Goal: Task Accomplishment & Management: Use online tool/utility

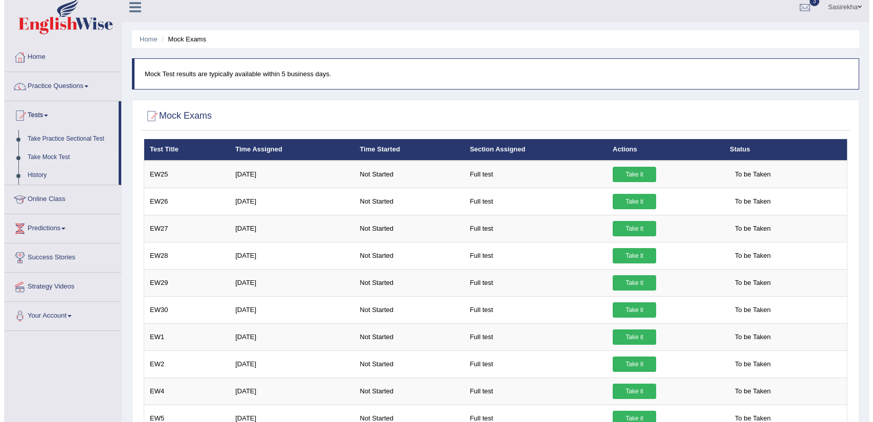
scroll to position [8, 0]
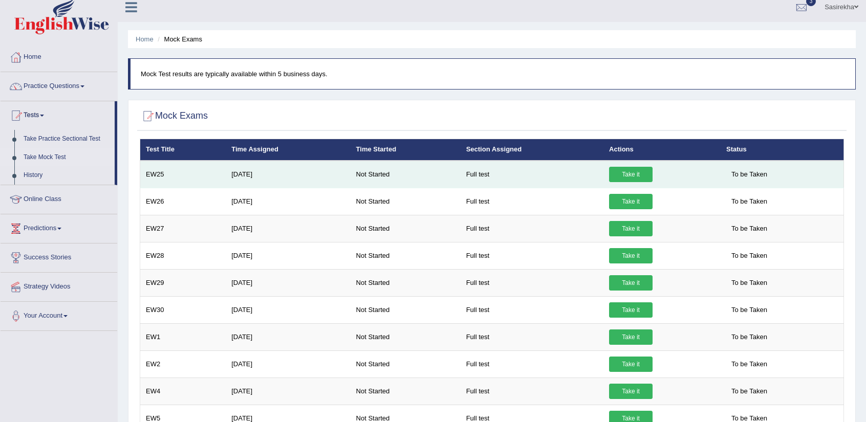
click at [638, 173] on link "Take it" at bounding box center [630, 174] width 43 height 15
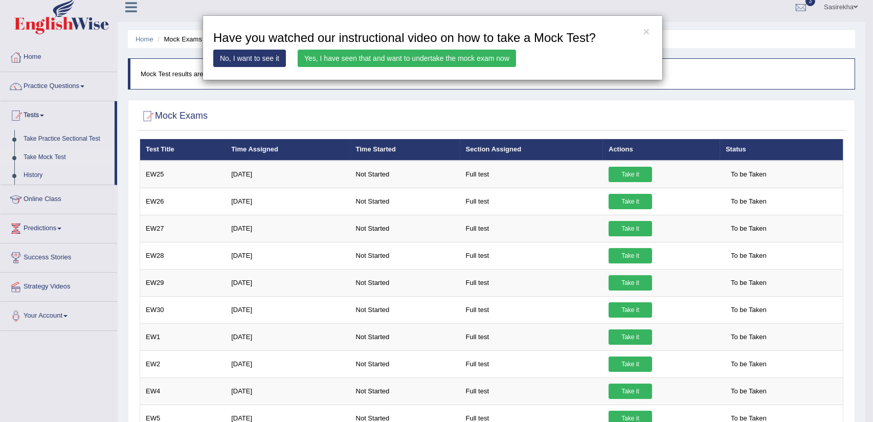
click at [484, 60] on link "Yes, I have seen that and want to undertake the mock exam now" at bounding box center [407, 58] width 218 height 17
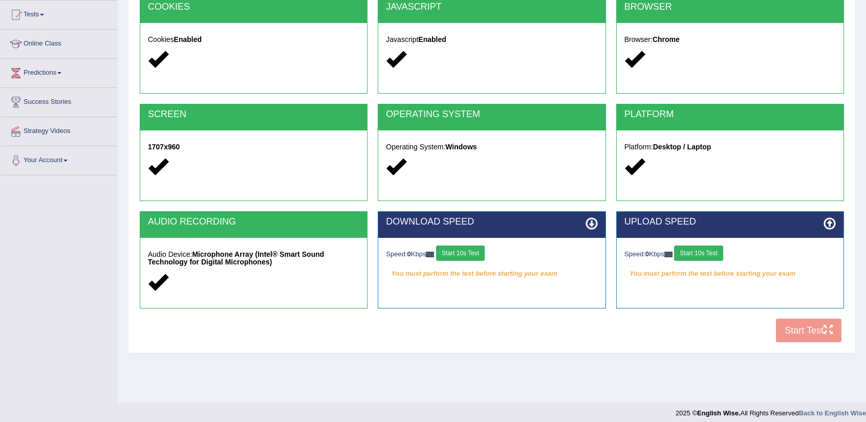
scroll to position [115, 0]
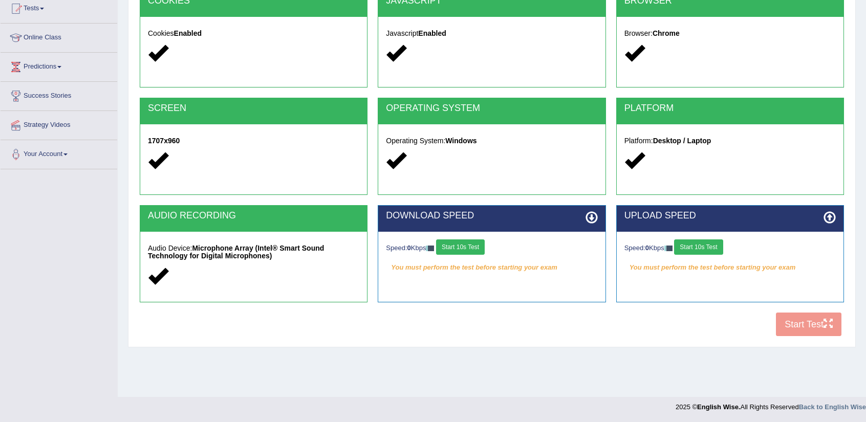
click at [464, 251] on button "Start 10s Test" at bounding box center [460, 246] width 49 height 15
click at [713, 248] on button "Start 10s Test" at bounding box center [698, 246] width 49 height 15
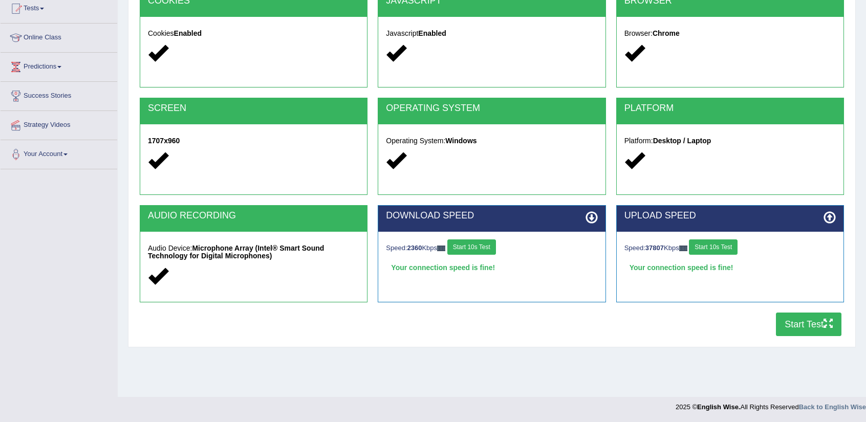
click at [795, 321] on button "Start Test" at bounding box center [808, 325] width 65 height 24
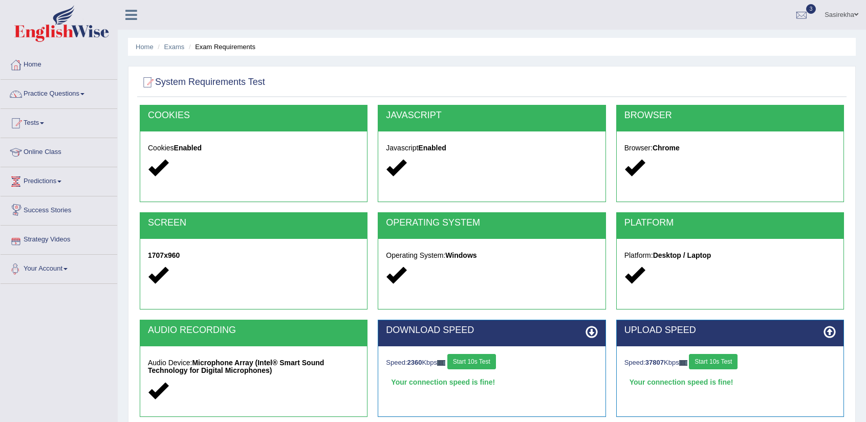
click at [36, 270] on link "Your Account" at bounding box center [59, 268] width 117 height 26
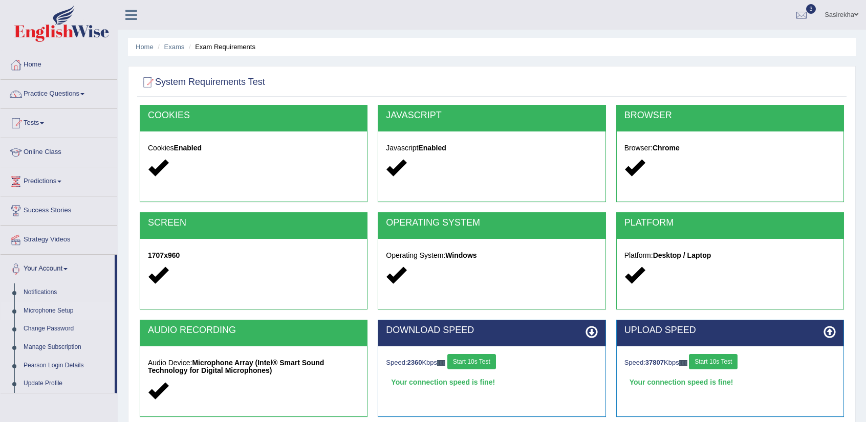
click at [53, 311] on link "Microphone Setup" at bounding box center [67, 311] width 96 height 18
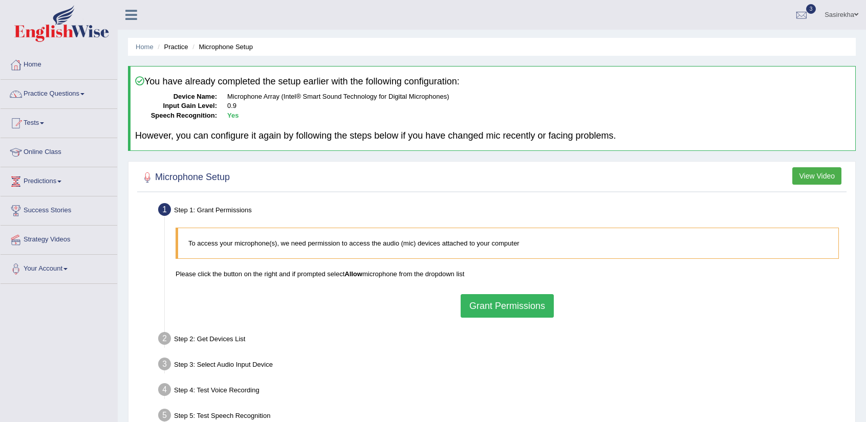
scroll to position [115, 0]
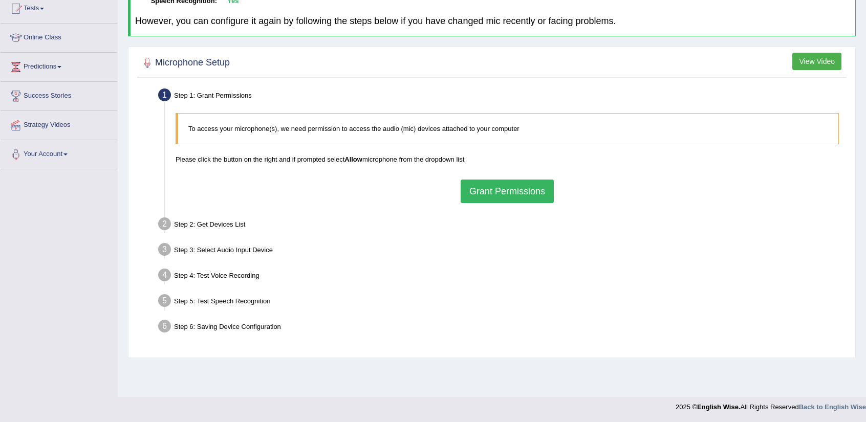
click at [520, 193] on button "Grant Permissions" at bounding box center [506, 192] width 93 height 24
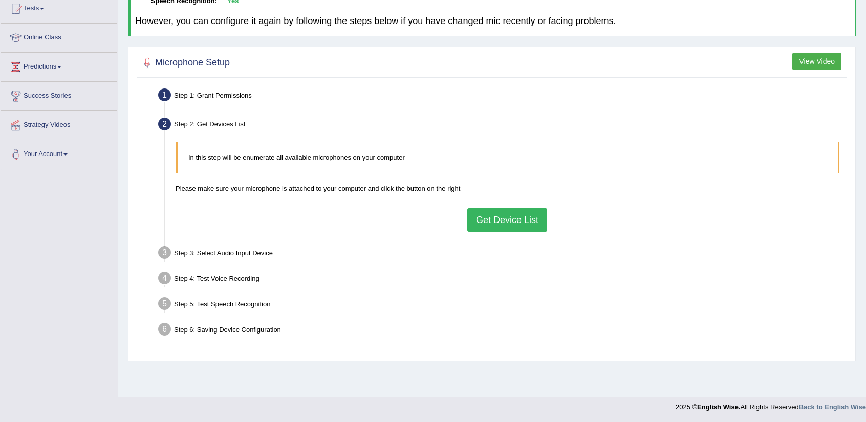
click at [507, 220] on button "Get Device List" at bounding box center [507, 220] width 80 height 24
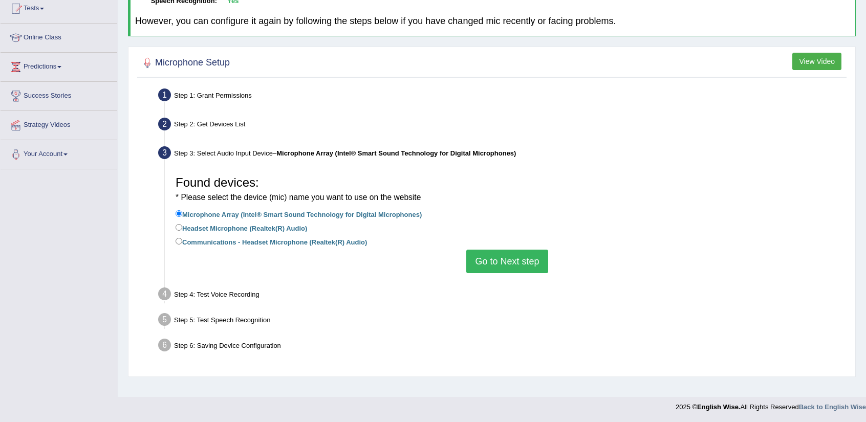
click at [504, 245] on li "Communications - Headset Microphone (Realtek(R) Audio)" at bounding box center [506, 243] width 663 height 14
click at [505, 250] on button "Go to Next step" at bounding box center [506, 262] width 81 height 24
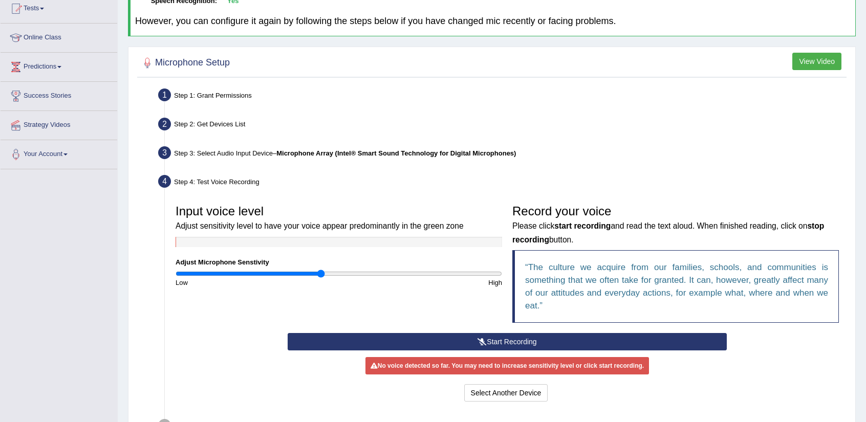
click at [397, 348] on button "Start Recording" at bounding box center [506, 341] width 438 height 17
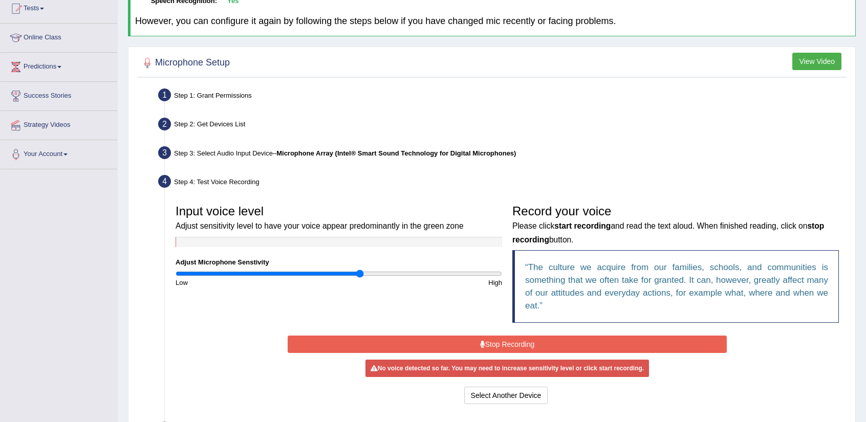
drag, startPoint x: 324, startPoint y: 270, endPoint x: 359, endPoint y: 276, distance: 35.3
type input "1.14"
click at [359, 276] on input "range" at bounding box center [338, 274] width 326 height 8
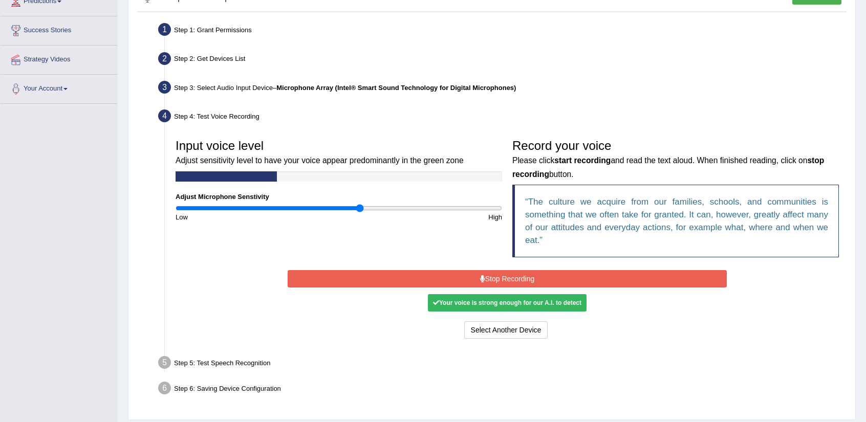
scroll to position [181, 0]
click at [462, 281] on button "Stop Recording" at bounding box center [506, 278] width 438 height 17
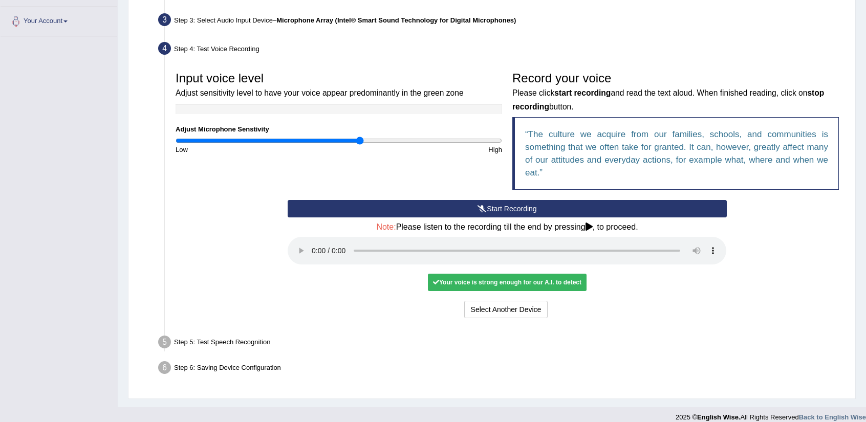
scroll to position [257, 0]
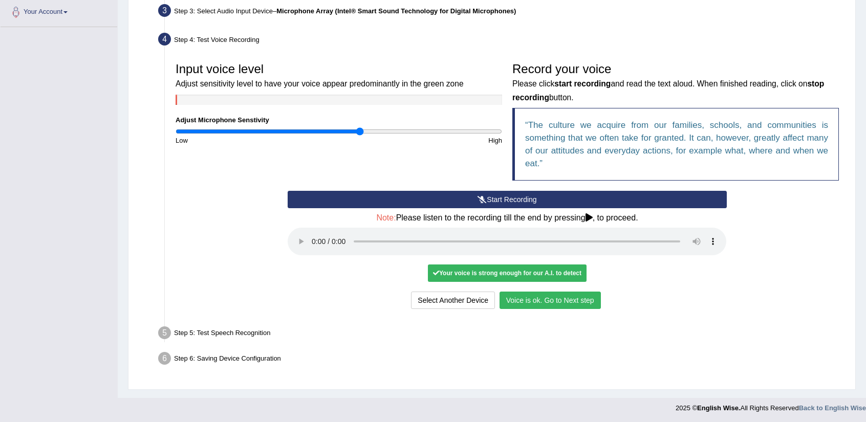
click at [539, 302] on button "Voice is ok. Go to Next step" at bounding box center [549, 300] width 101 height 17
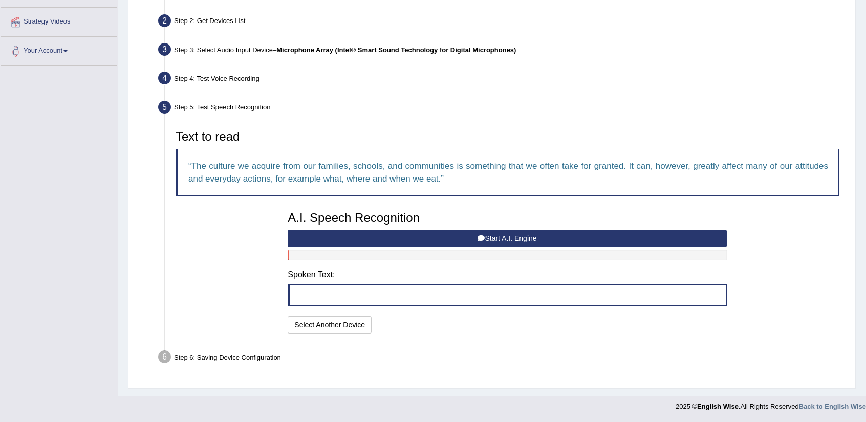
scroll to position [216, 0]
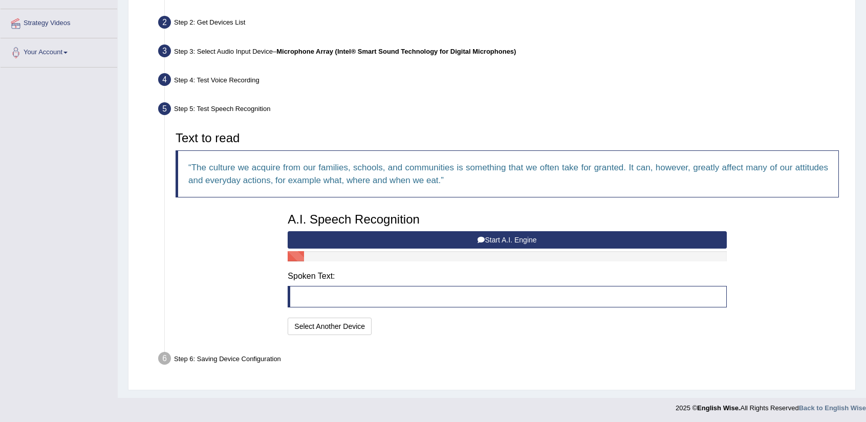
click at [490, 232] on button "Start A.I. Engine" at bounding box center [506, 239] width 438 height 17
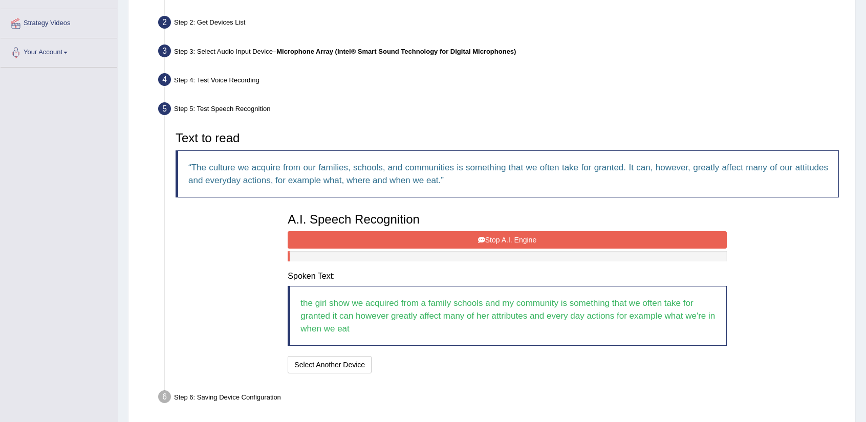
click at [492, 236] on button "Stop A.I. Engine" at bounding box center [506, 239] width 438 height 17
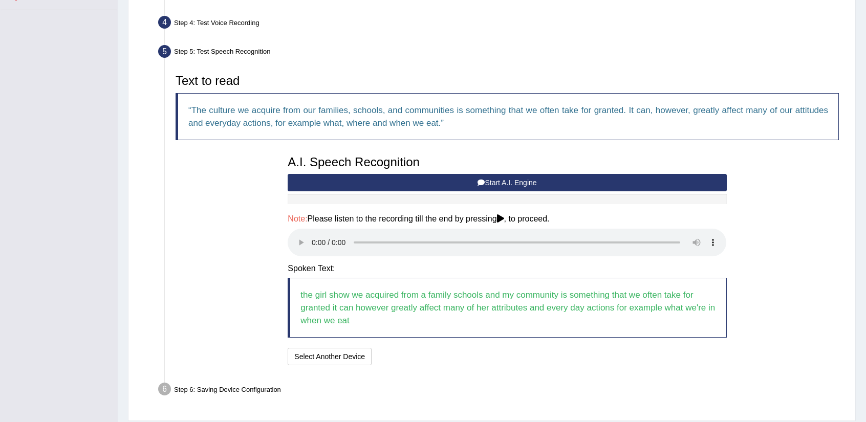
scroll to position [304, 0]
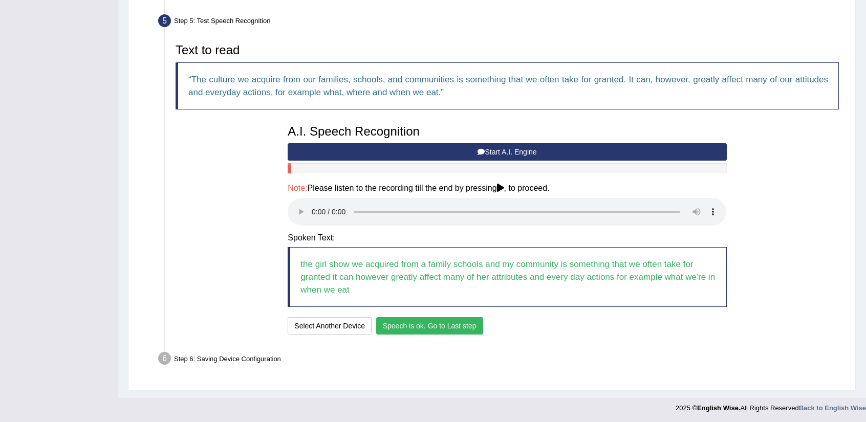
click at [440, 326] on button "Speech is ok. Go to Last step" at bounding box center [429, 325] width 107 height 17
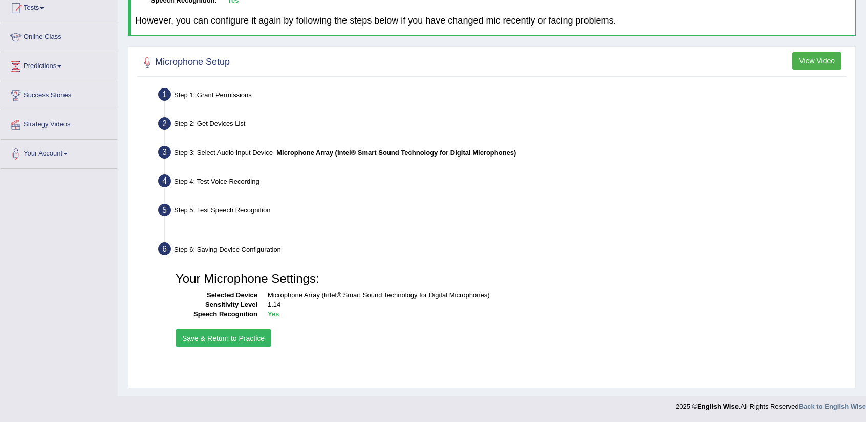
scroll to position [115, 0]
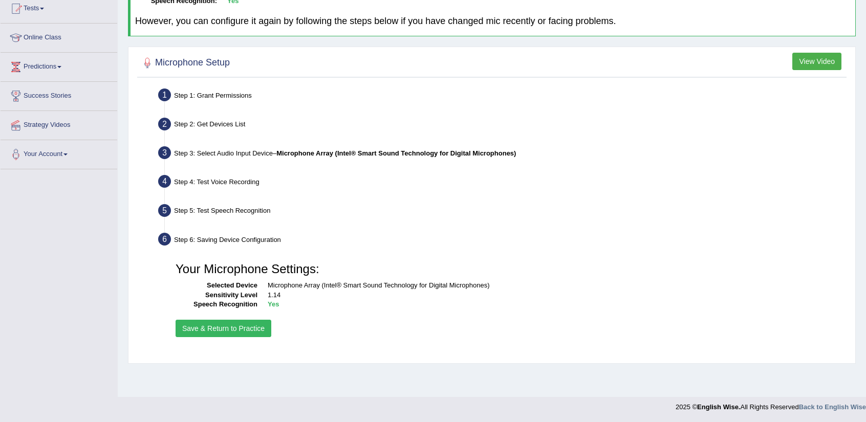
click at [248, 335] on button "Save & Return to Practice" at bounding box center [223, 328] width 96 height 17
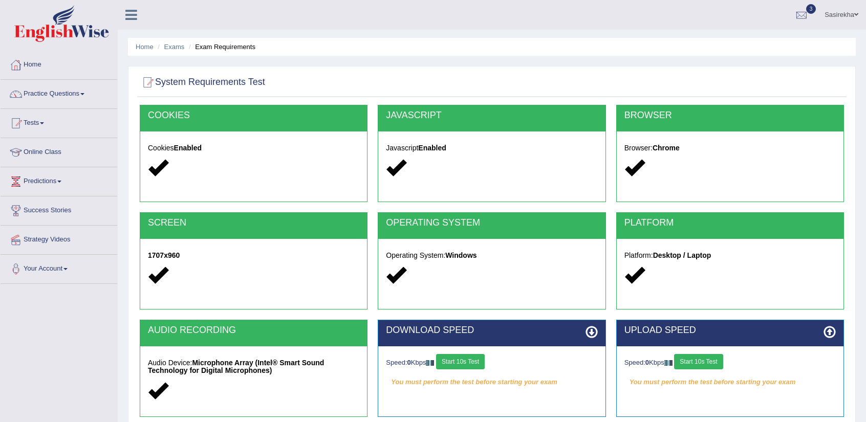
scroll to position [115, 0]
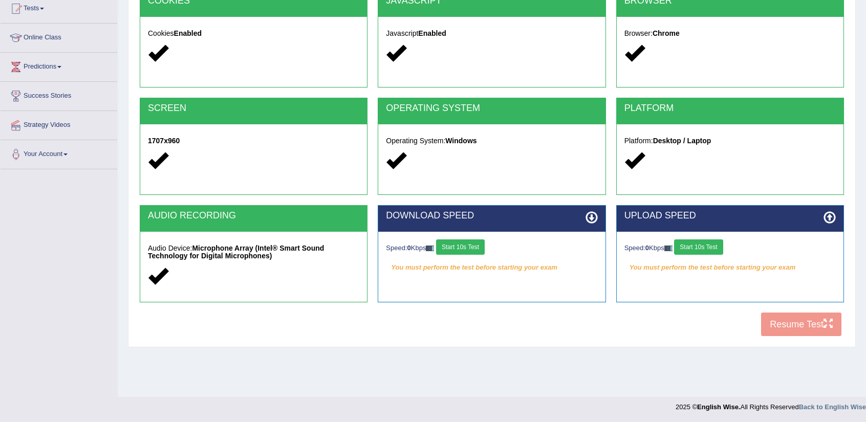
click at [781, 326] on div "COOKIES Cookies Enabled JAVASCRIPT Javascript Enabled BROWSER Browser: Chrome S…" at bounding box center [491, 165] width 709 height 351
click at [785, 329] on div "COOKIES Cookies Enabled JAVASCRIPT Javascript Enabled BROWSER Browser: Chrome S…" at bounding box center [491, 165] width 709 height 351
click at [482, 249] on button "Start 10s Test" at bounding box center [460, 246] width 49 height 15
click at [696, 240] on button "Start 10s Test" at bounding box center [698, 246] width 49 height 15
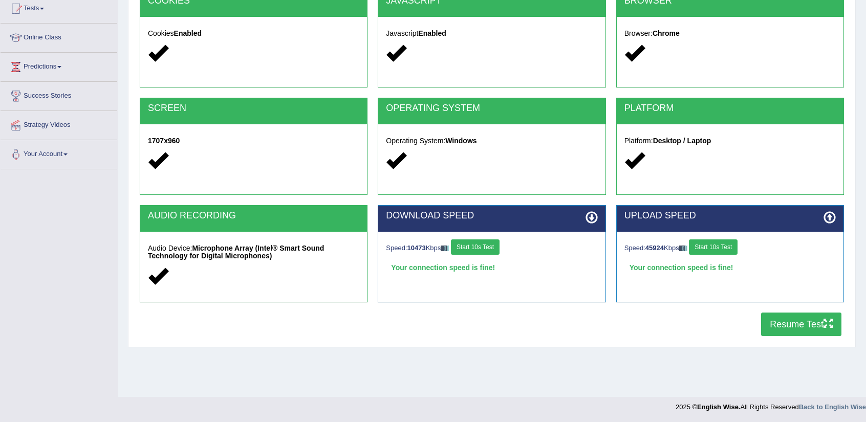
click at [795, 326] on button "Resume Test" at bounding box center [801, 325] width 80 height 24
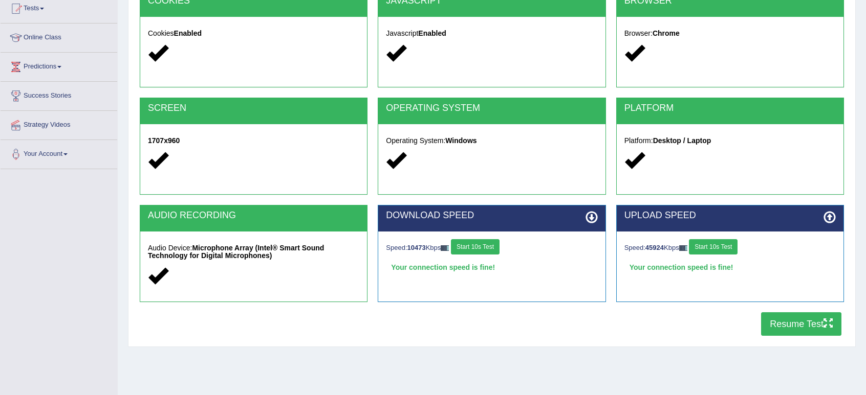
click at [493, 249] on button "Start 10s Test" at bounding box center [475, 246] width 49 height 15
click at [714, 241] on button "Start 10s Test" at bounding box center [713, 246] width 49 height 15
click at [786, 325] on button "Resume Test" at bounding box center [801, 325] width 80 height 24
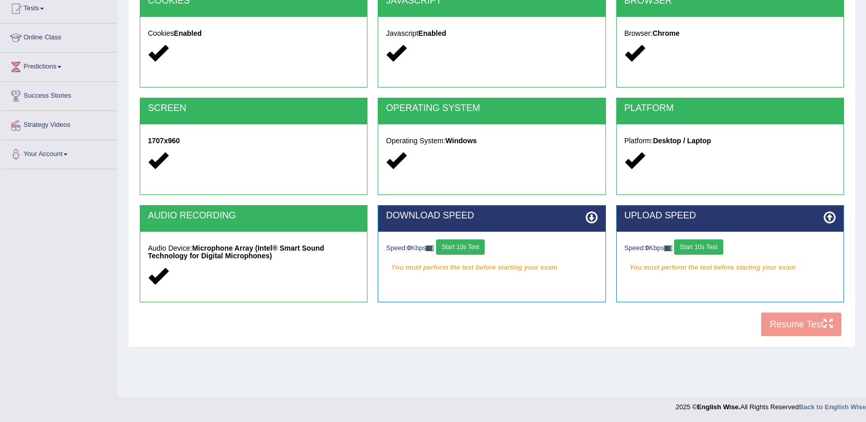
click at [338, 122] on div "SCREEN" at bounding box center [253, 111] width 227 height 26
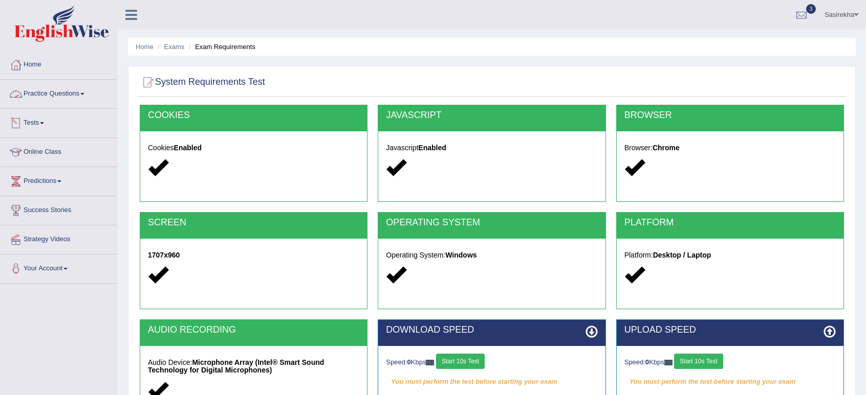
click at [63, 97] on link "Practice Questions" at bounding box center [59, 93] width 117 height 26
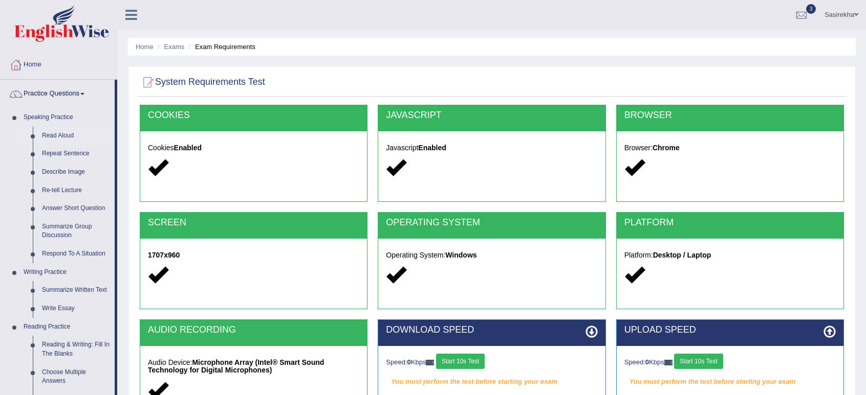
click at [68, 138] on link "Read Aloud" at bounding box center [75, 136] width 77 height 18
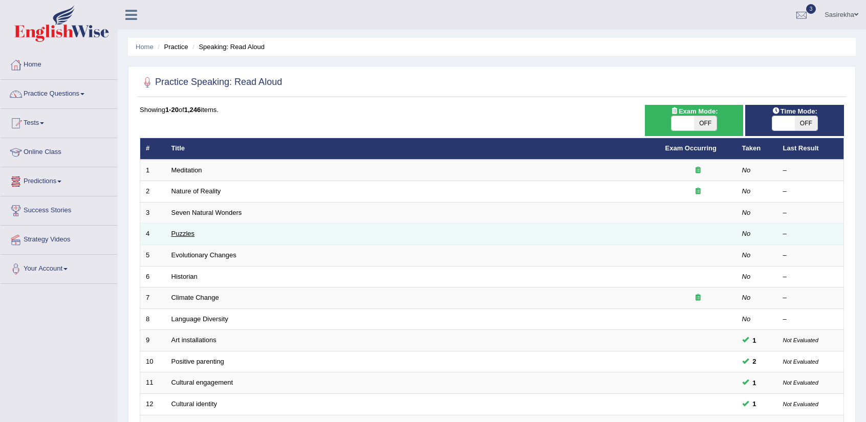
click at [191, 236] on link "Puzzles" at bounding box center [183, 234] width 24 height 8
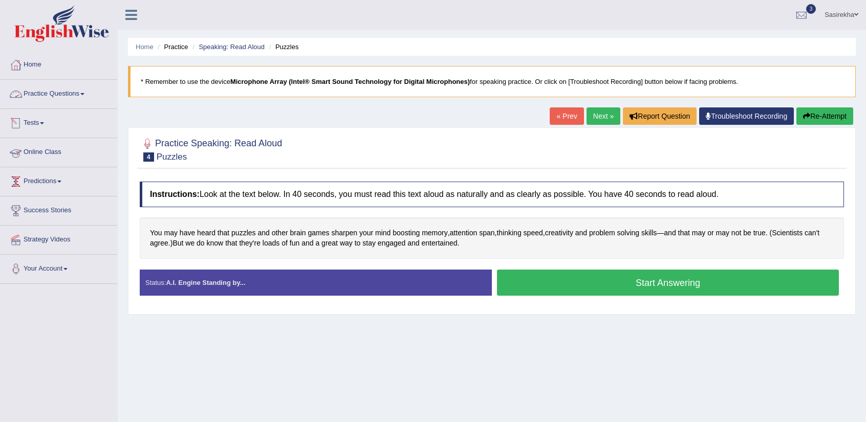
click at [81, 95] on link "Practice Questions" at bounding box center [59, 93] width 117 height 26
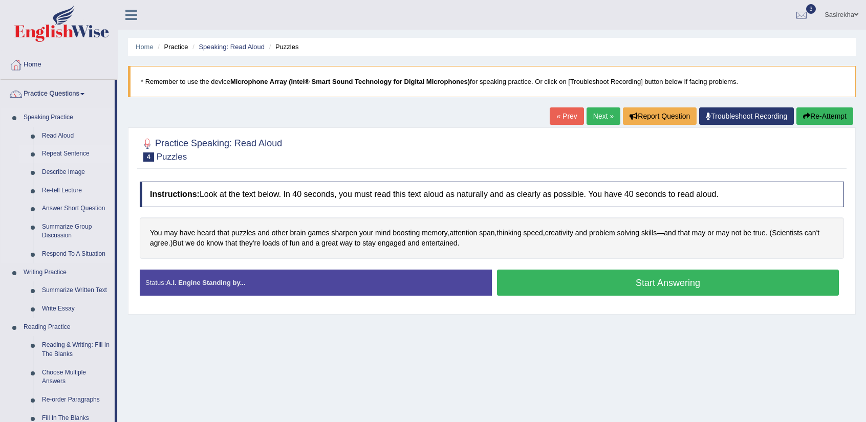
click at [74, 149] on link "Repeat Sentence" at bounding box center [75, 154] width 77 height 18
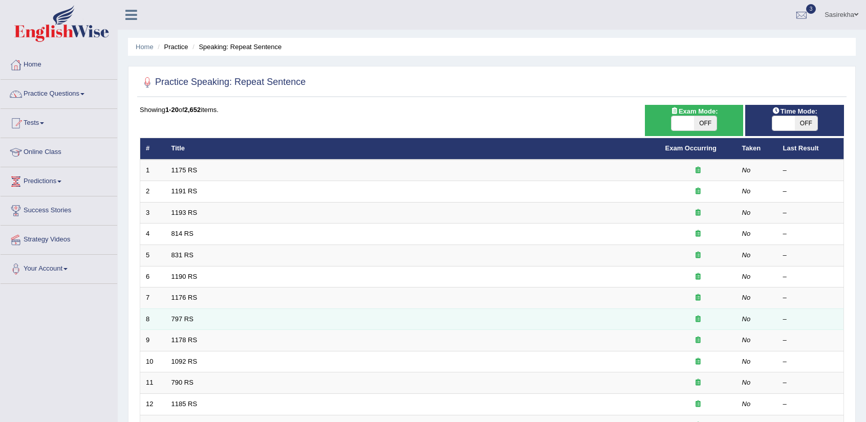
scroll to position [253, 0]
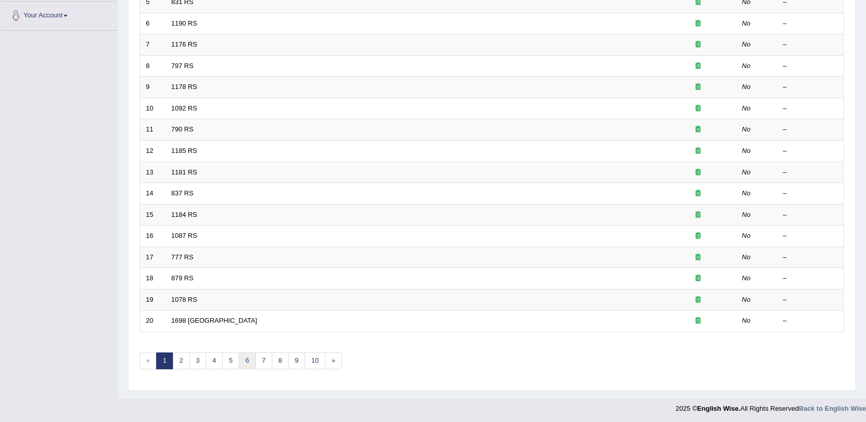
click at [246, 366] on link "6" at bounding box center [246, 360] width 17 height 17
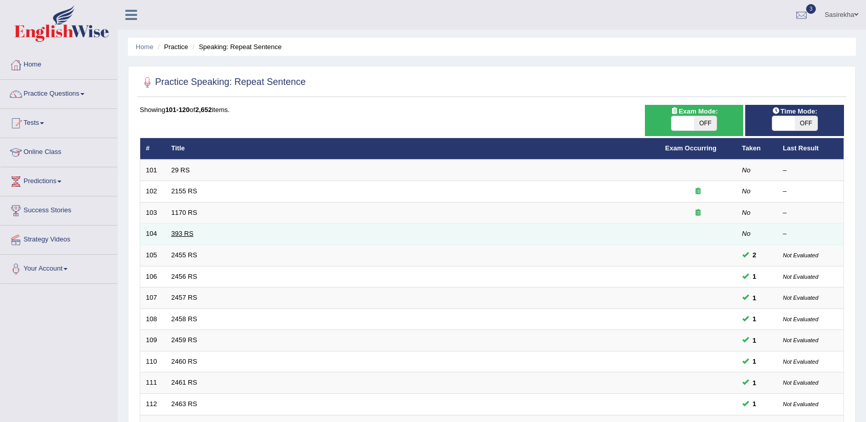
click at [180, 231] on link "393 RS" at bounding box center [182, 234] width 22 height 8
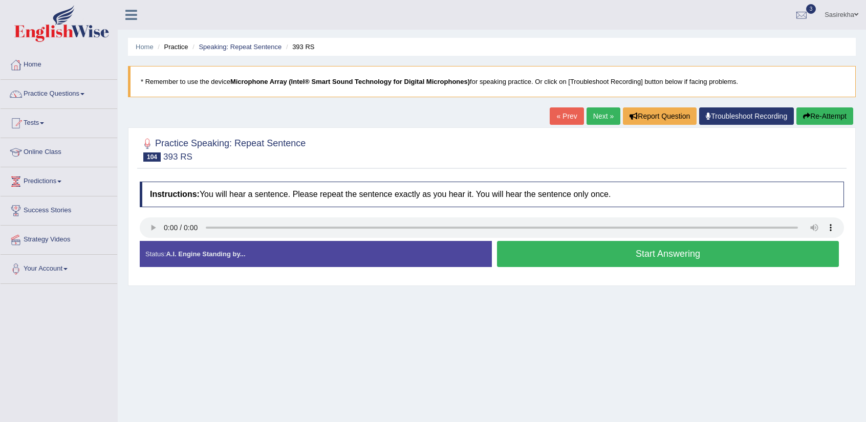
click at [584, 260] on button "Start Answering" at bounding box center [668, 254] width 342 height 26
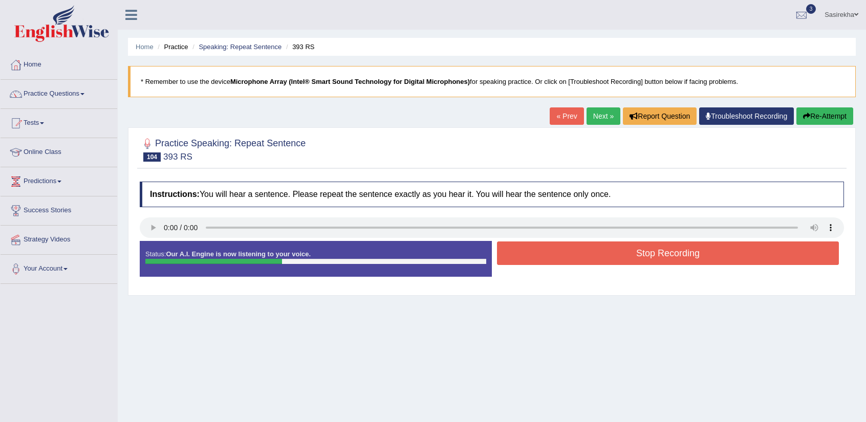
click at [584, 260] on button "Stop Recording" at bounding box center [668, 253] width 342 height 24
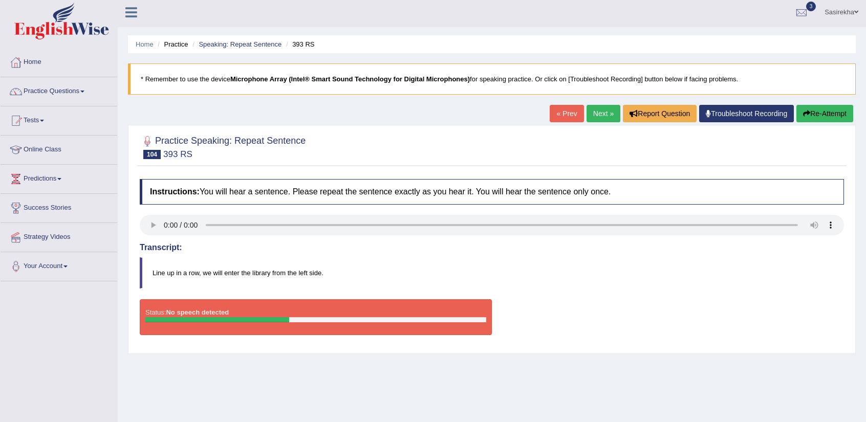
scroll to position [2, 0]
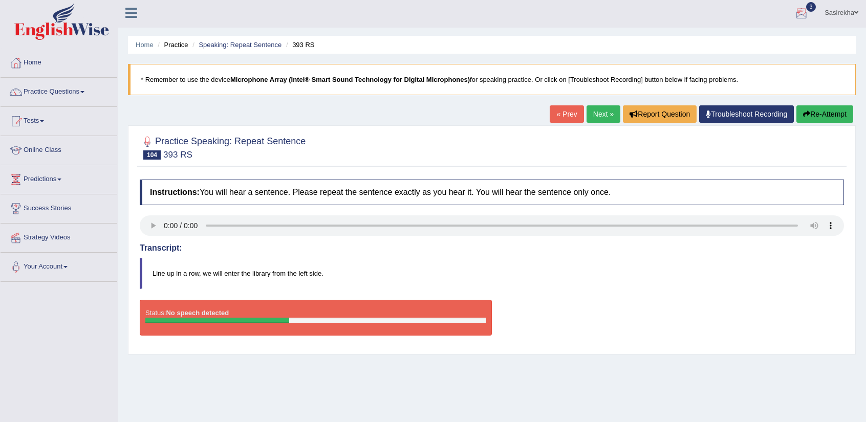
click at [802, 11] on div at bounding box center [800, 13] width 15 height 15
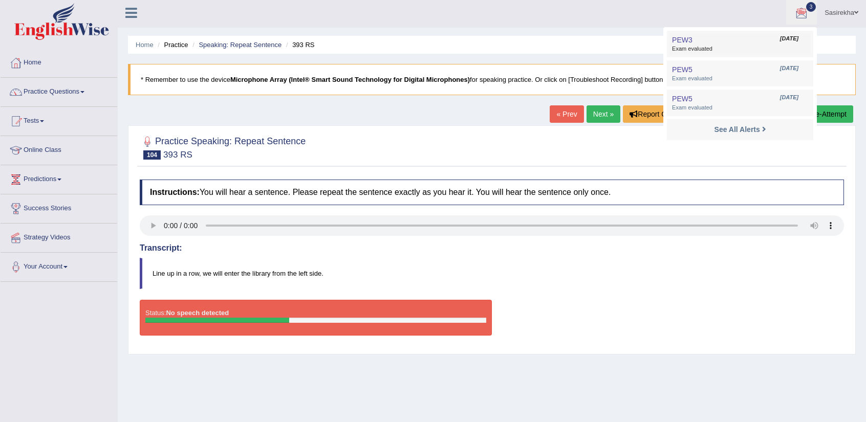
click at [780, 35] on span "Sep 19, 2025" at bounding box center [789, 39] width 18 height 8
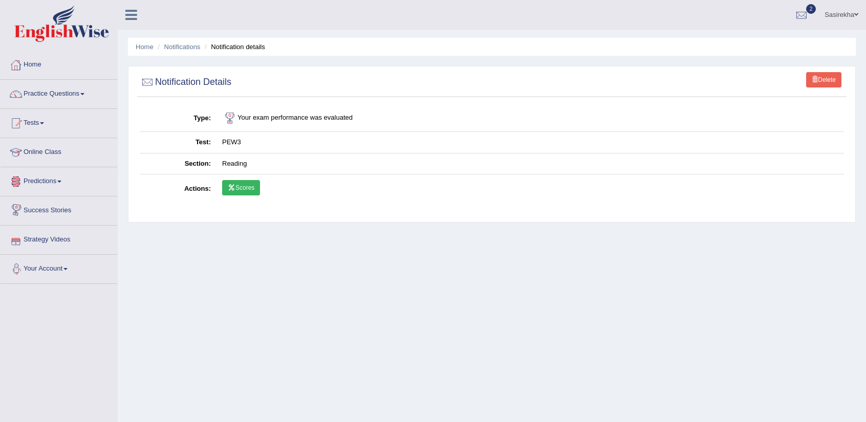
click at [63, 266] on link "Your Account" at bounding box center [59, 268] width 117 height 26
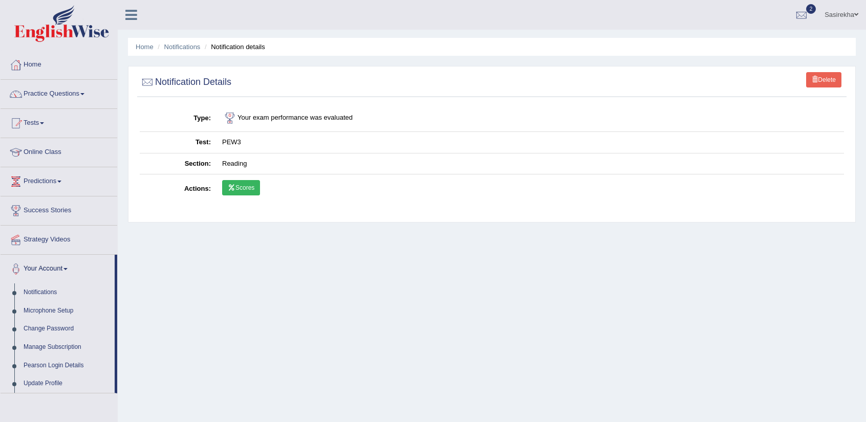
scroll to position [115, 0]
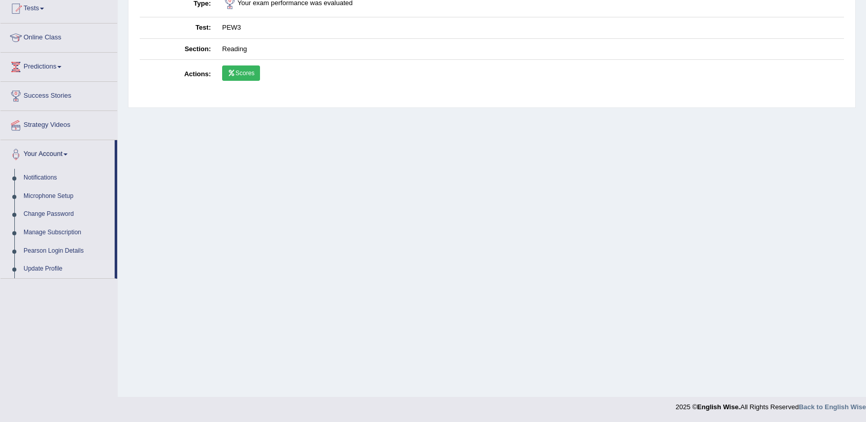
click at [56, 267] on link "Update Profile" at bounding box center [67, 269] width 96 height 18
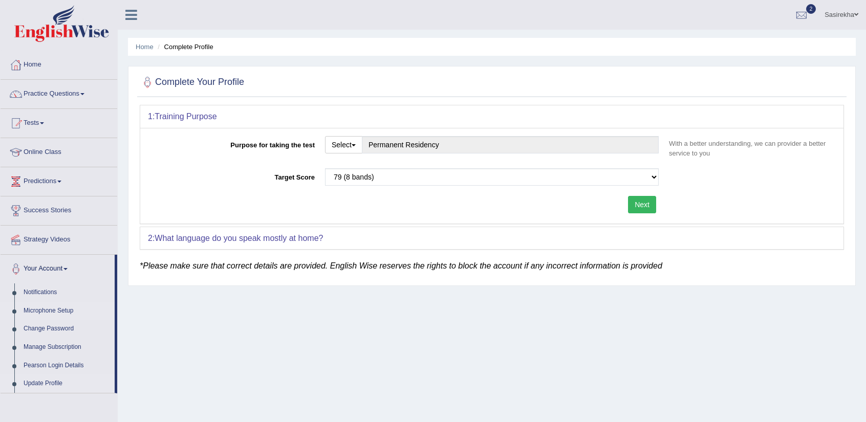
click at [47, 311] on link "Microphone Setup" at bounding box center [67, 311] width 96 height 18
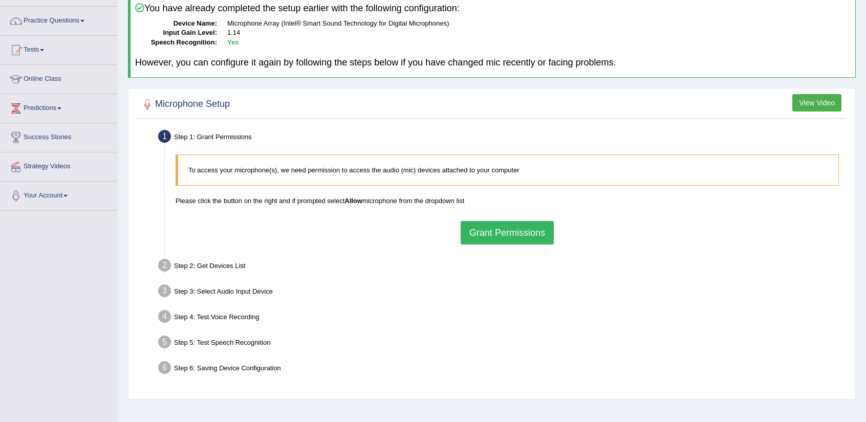
scroll to position [85, 0]
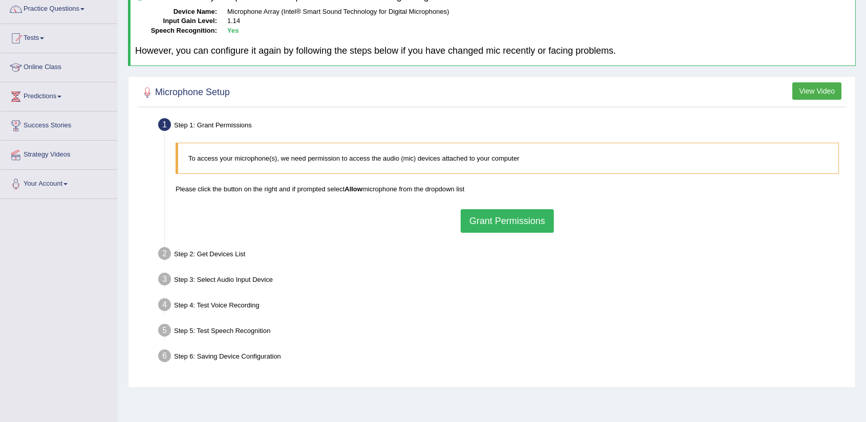
click at [509, 219] on button "Grant Permissions" at bounding box center [506, 221] width 93 height 24
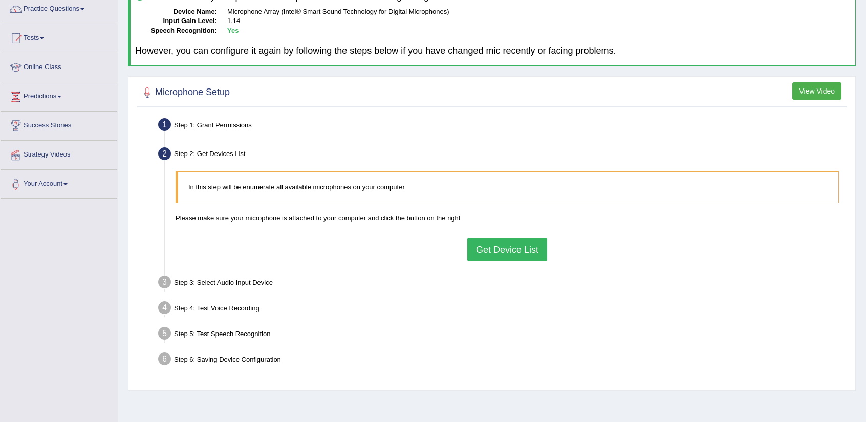
click at [518, 241] on button "Get Device List" at bounding box center [507, 250] width 80 height 24
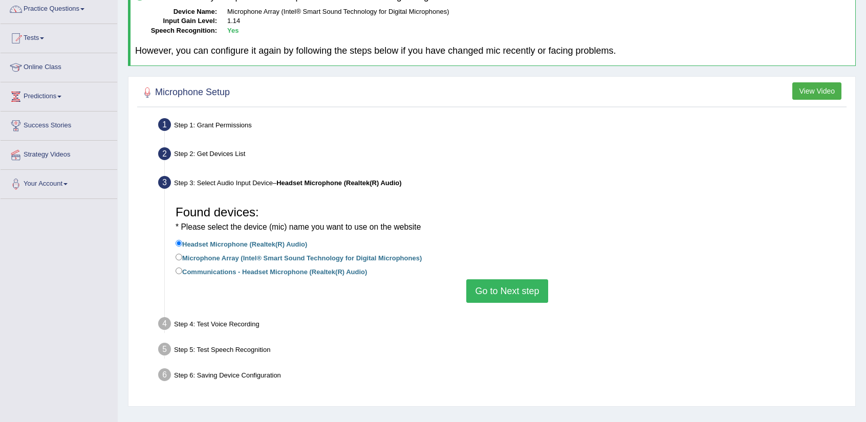
click at [404, 259] on label "Microphone Array (Intel® Smart Sound Technology for Digital Microphones)" at bounding box center [298, 257] width 246 height 11
click at [182, 259] on input "Microphone Array (Intel® Smart Sound Technology for Digital Microphones)" at bounding box center [178, 257] width 7 height 7
radio input "true"
click at [505, 293] on button "Go to Next step" at bounding box center [506, 291] width 81 height 24
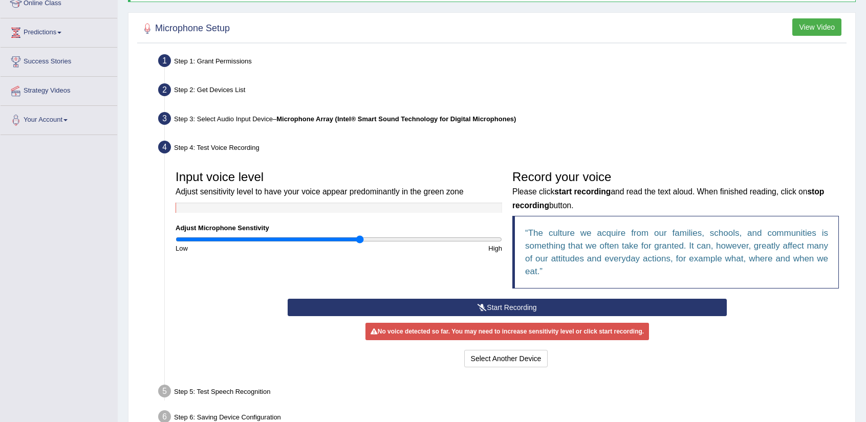
scroll to position [149, 0]
click at [493, 306] on button "Start Recording" at bounding box center [506, 306] width 438 height 17
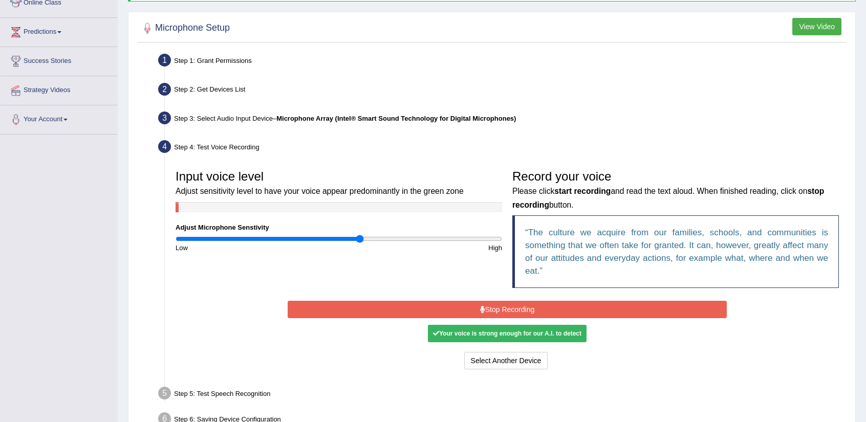
click at [493, 306] on button "Stop Recording" at bounding box center [506, 309] width 438 height 17
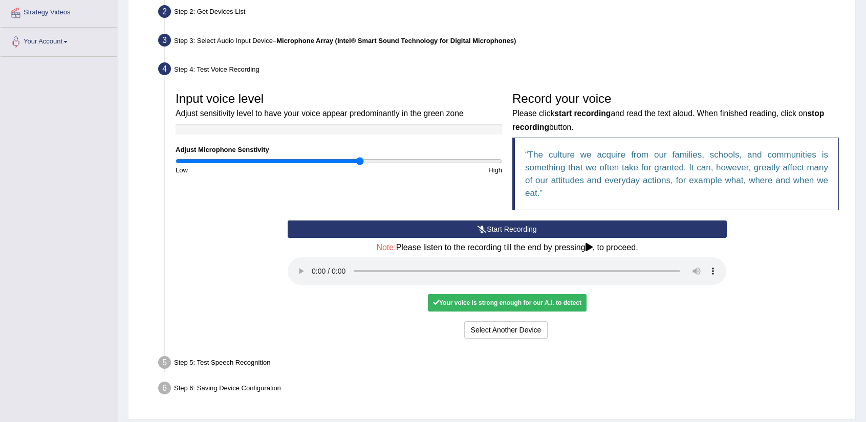
scroll to position [240, 0]
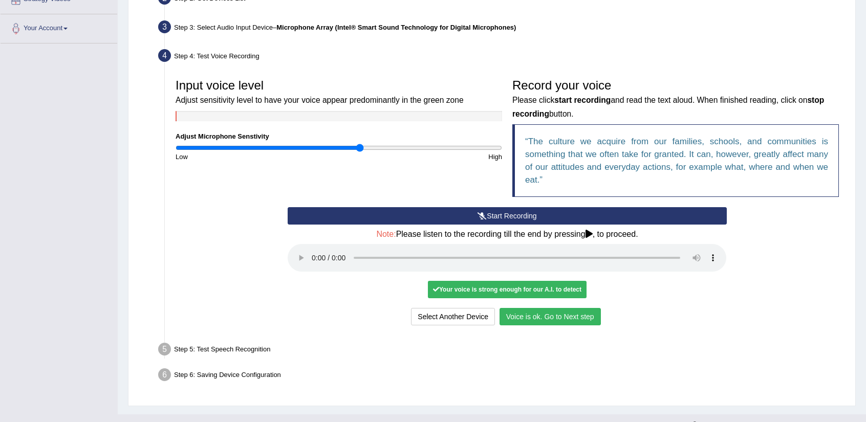
click at [527, 314] on button "Voice is ok. Go to Next step" at bounding box center [549, 316] width 101 height 17
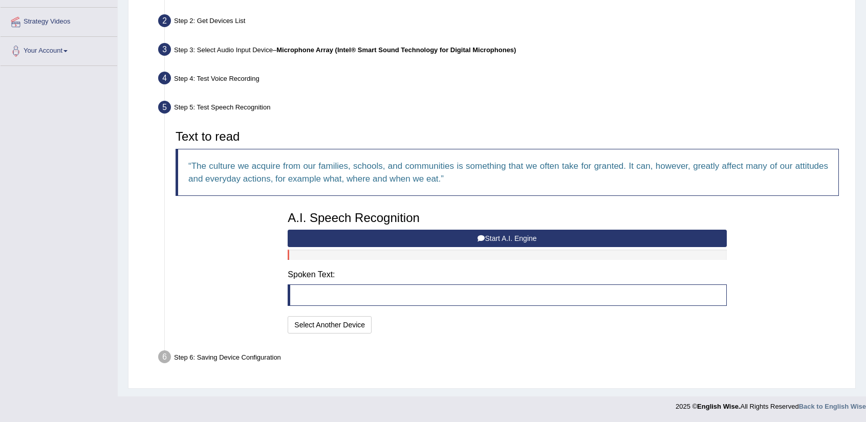
scroll to position [216, 0]
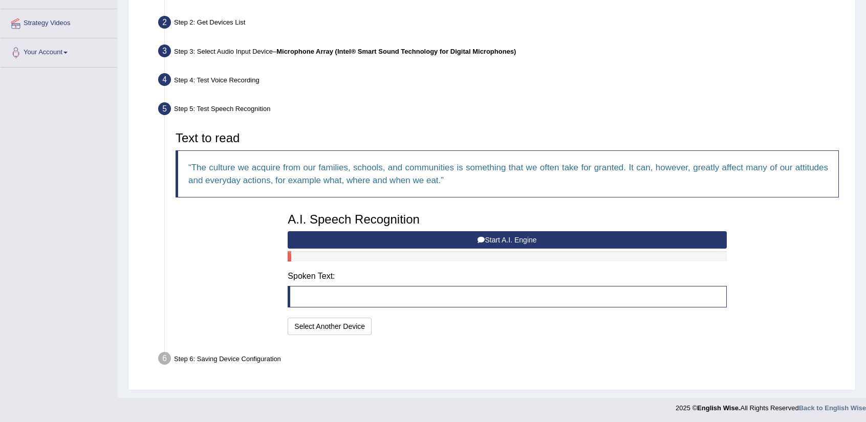
click at [501, 240] on button "Start A.I. Engine" at bounding box center [506, 239] width 438 height 17
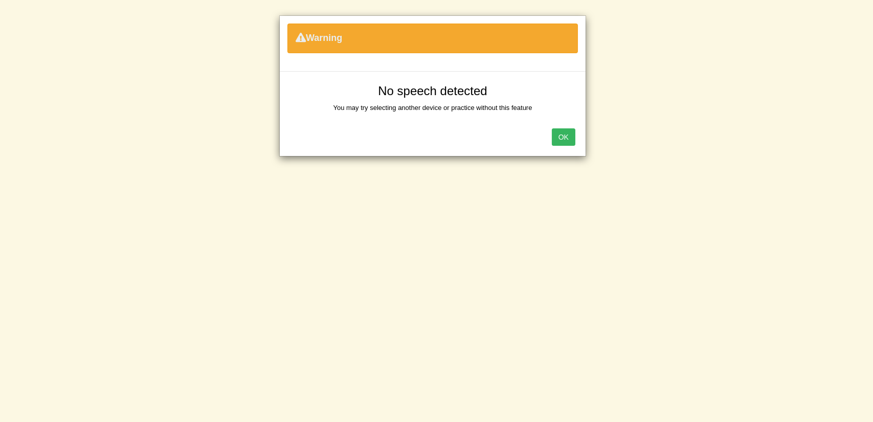
click at [562, 135] on button "OK" at bounding box center [564, 136] width 24 height 17
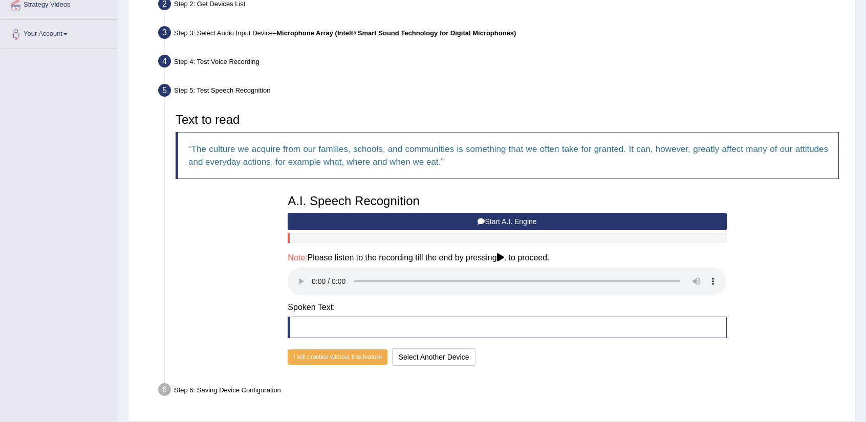
scroll to position [235, 0]
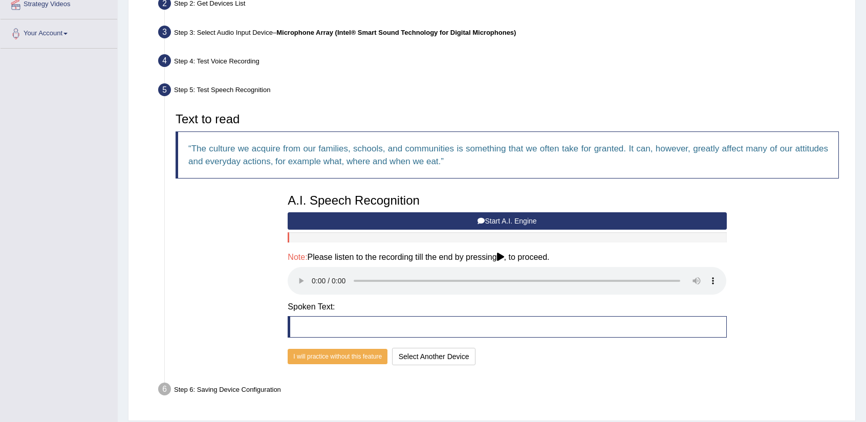
click at [352, 218] on button "Start A.I. Engine" at bounding box center [506, 220] width 438 height 17
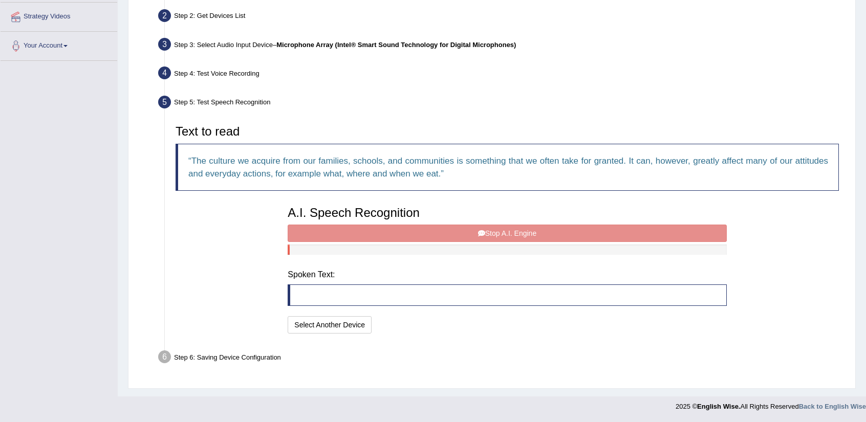
scroll to position [216, 0]
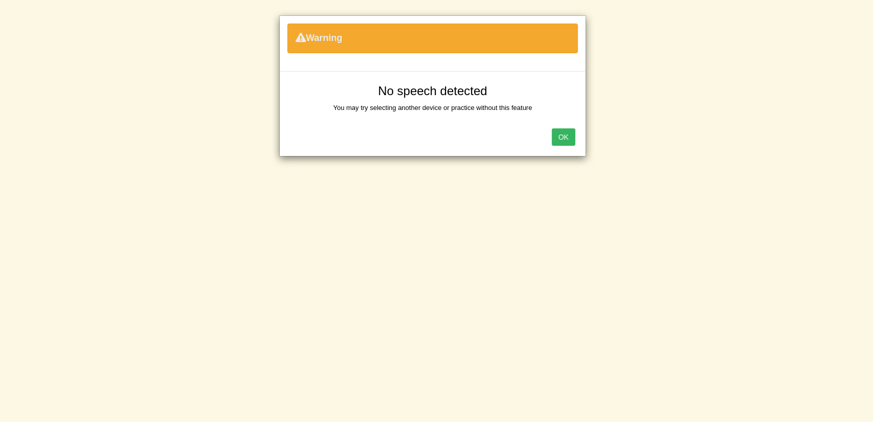
click at [562, 135] on button "OK" at bounding box center [564, 136] width 24 height 17
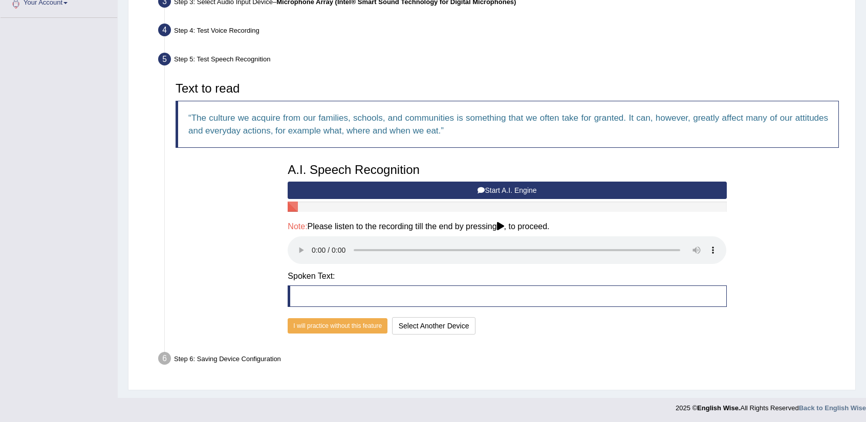
scroll to position [265, 0]
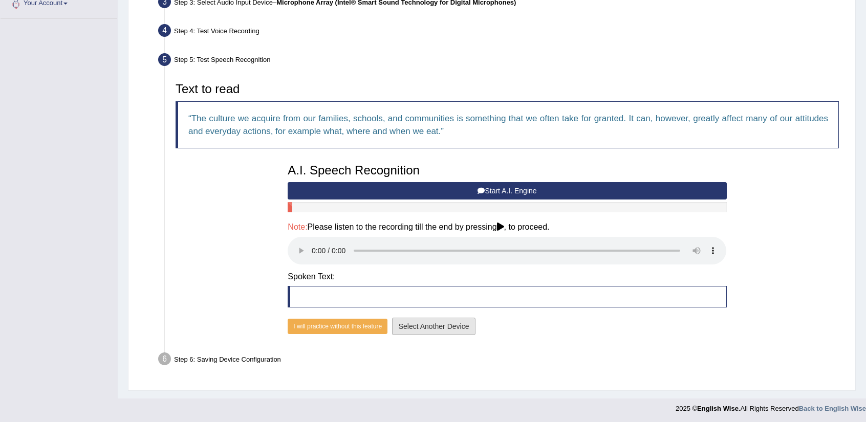
click at [422, 323] on button "Select Another Device" at bounding box center [434, 326] width 84 height 17
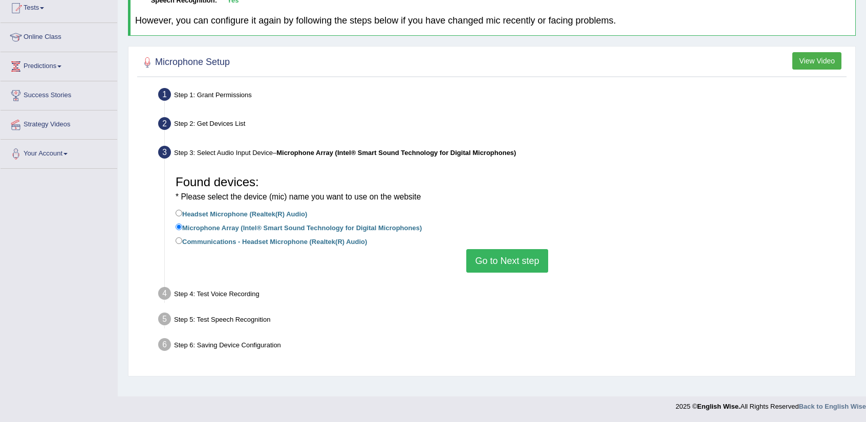
scroll to position [115, 0]
click at [512, 262] on button "Go to Next step" at bounding box center [506, 262] width 81 height 24
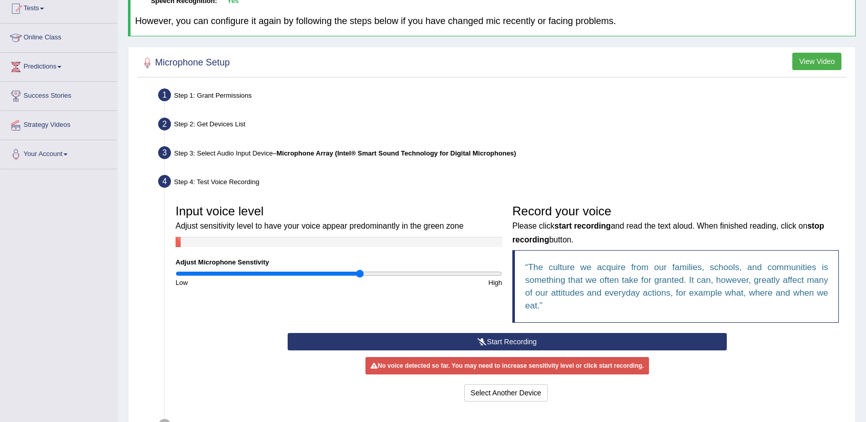
scroll to position [176, 0]
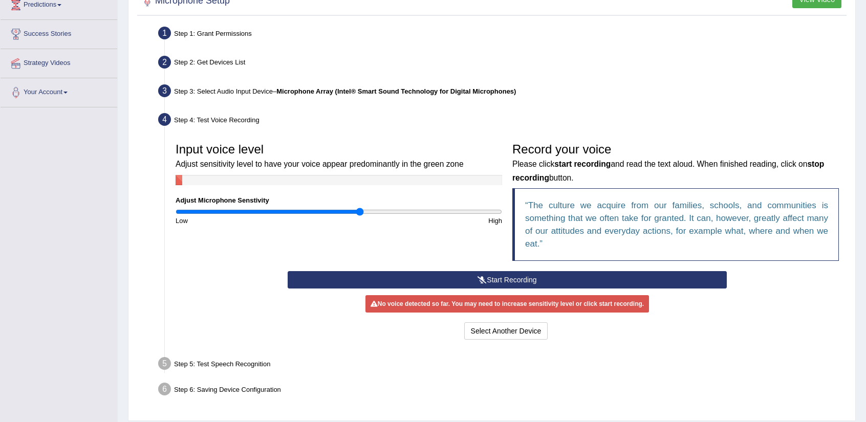
click at [475, 275] on button "Start Recording" at bounding box center [506, 279] width 438 height 17
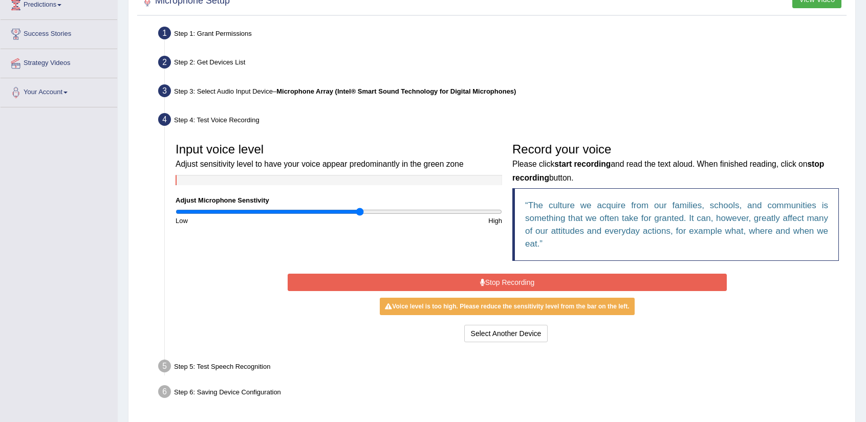
click at [475, 275] on button "Stop Recording" at bounding box center [506, 282] width 438 height 17
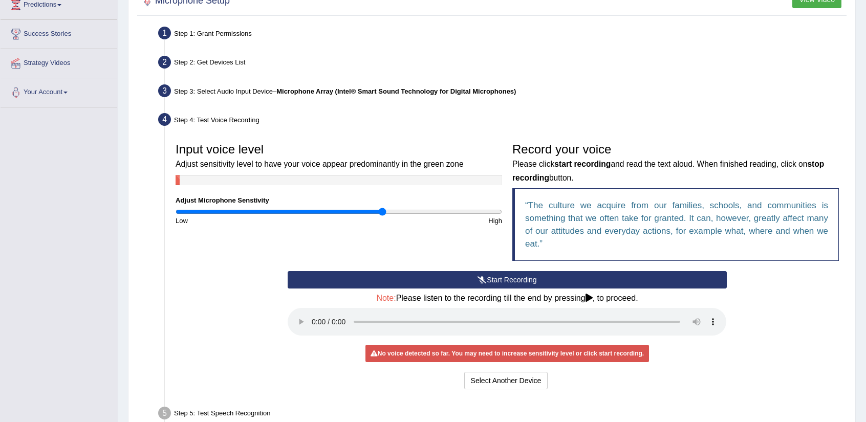
drag, startPoint x: 357, startPoint y: 211, endPoint x: 383, endPoint y: 215, distance: 25.9
type input "1.28"
click at [383, 215] on input "range" at bounding box center [338, 212] width 326 height 8
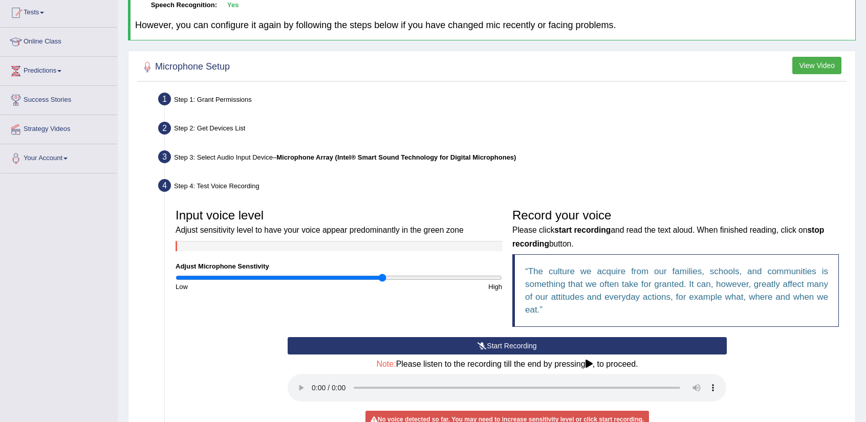
scroll to position [97, 0]
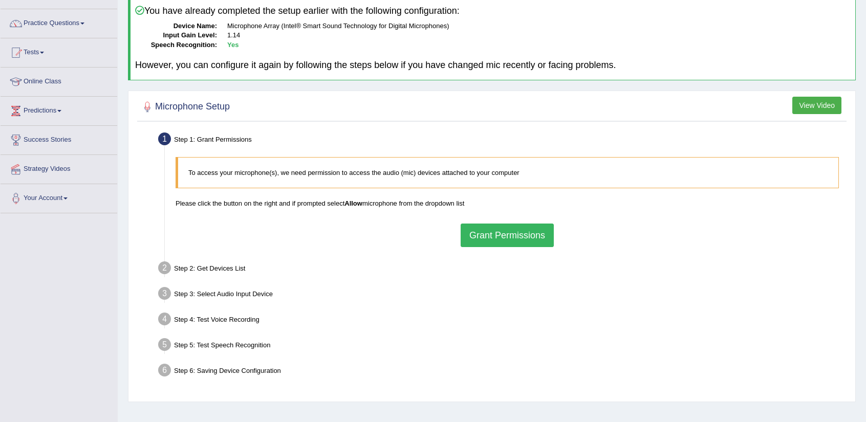
scroll to position [71, 0]
click at [500, 242] on button "Grant Permissions" at bounding box center [506, 235] width 93 height 24
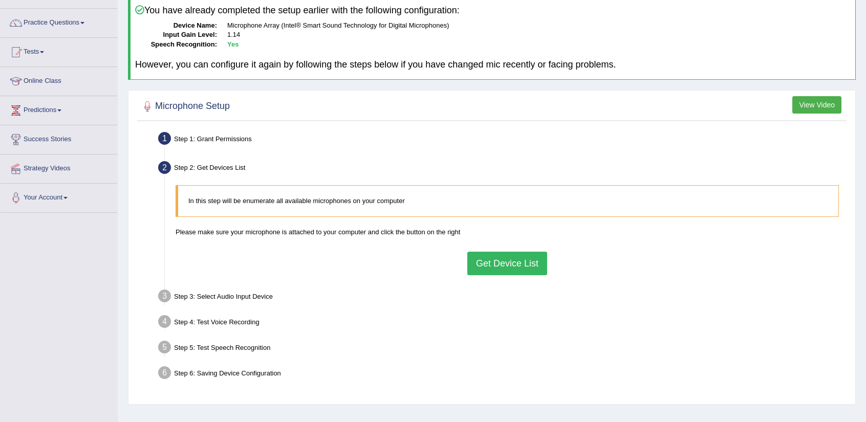
click at [496, 255] on button "Get Device List" at bounding box center [507, 264] width 80 height 24
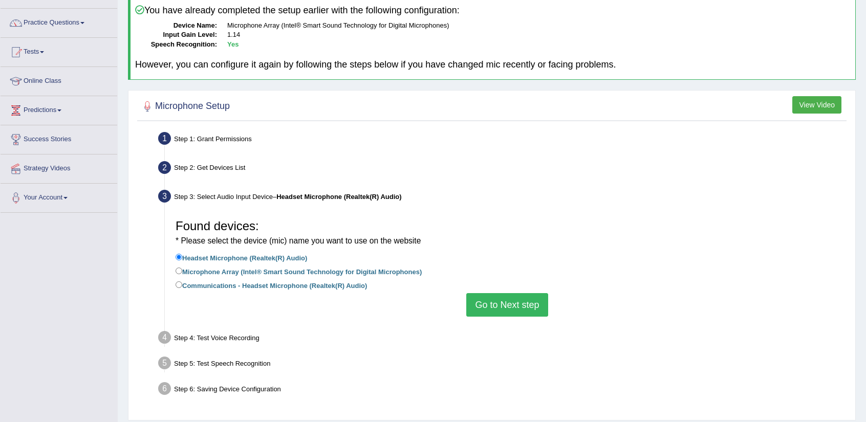
click at [393, 275] on label "Microphone Array (Intel® Smart Sound Technology for Digital Microphones)" at bounding box center [298, 270] width 246 height 11
click at [182, 274] on input "Microphone Array (Intel® Smart Sound Technology for Digital Microphones)" at bounding box center [178, 271] width 7 height 7
radio input "true"
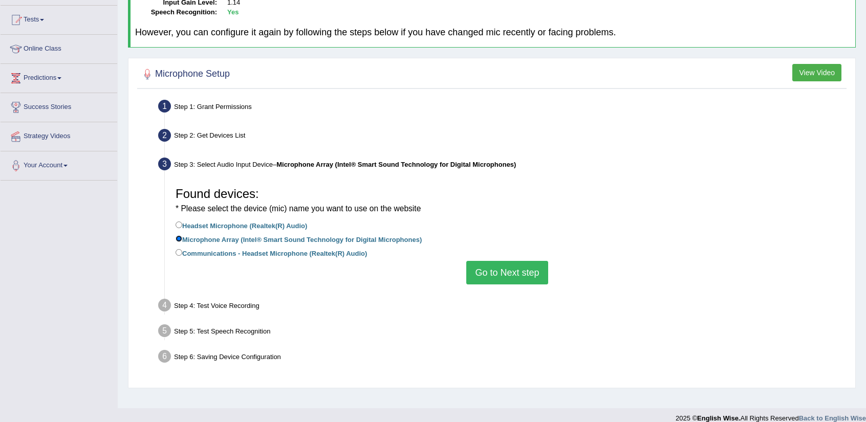
scroll to position [115, 0]
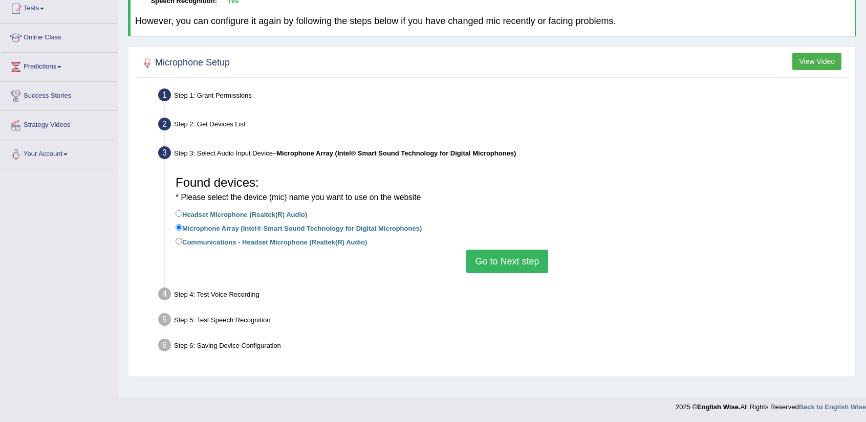
click at [498, 267] on button "Go to Next step" at bounding box center [506, 262] width 81 height 24
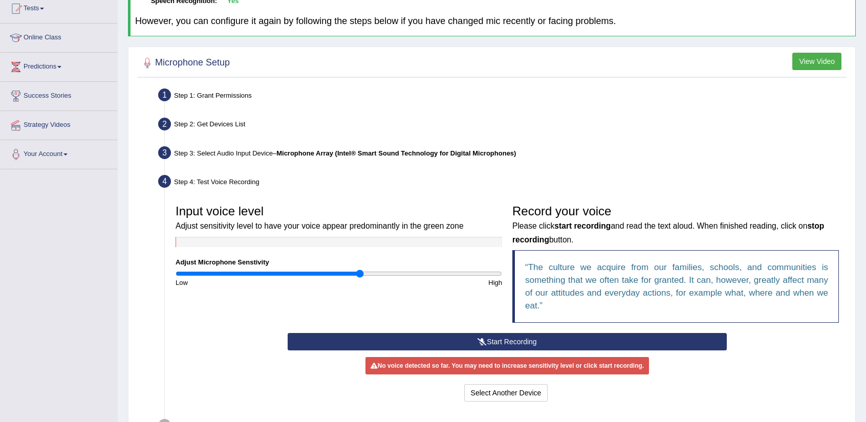
click at [466, 341] on button "Start Recording" at bounding box center [506, 341] width 438 height 17
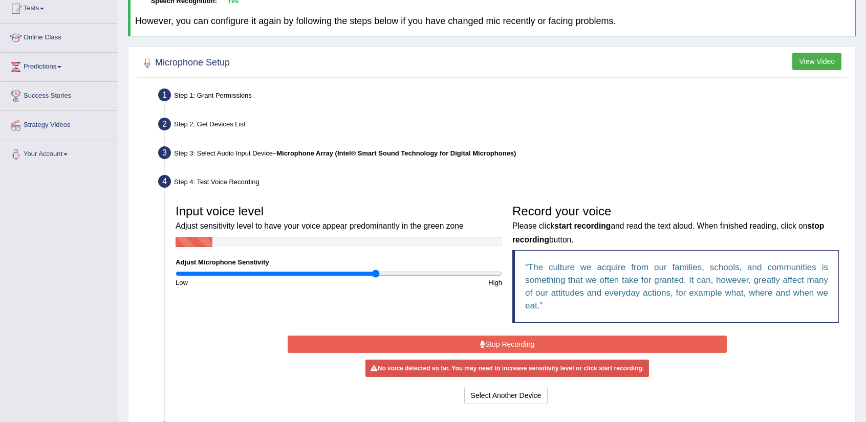
drag, startPoint x: 360, startPoint y: 272, endPoint x: 374, endPoint y: 274, distance: 14.0
type input "1.24"
click at [374, 274] on input "range" at bounding box center [338, 274] width 326 height 8
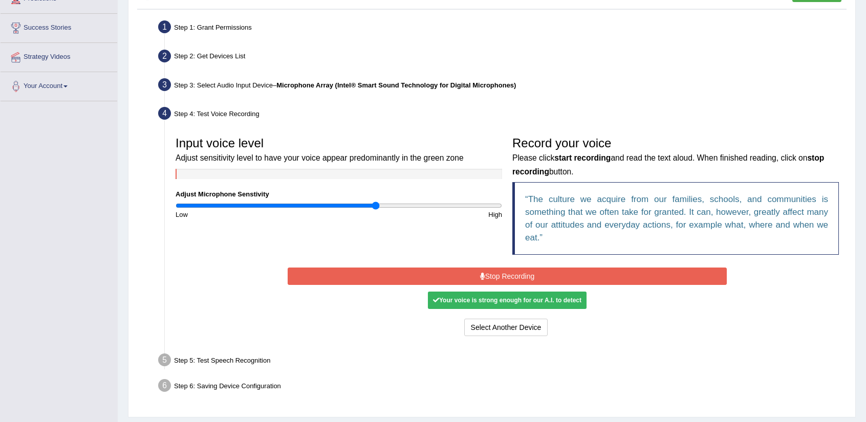
scroll to position [184, 0]
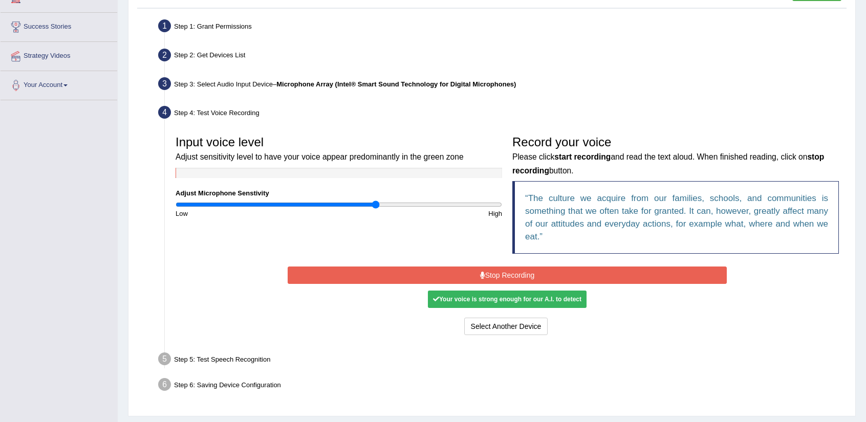
click at [382, 274] on button "Stop Recording" at bounding box center [506, 275] width 438 height 17
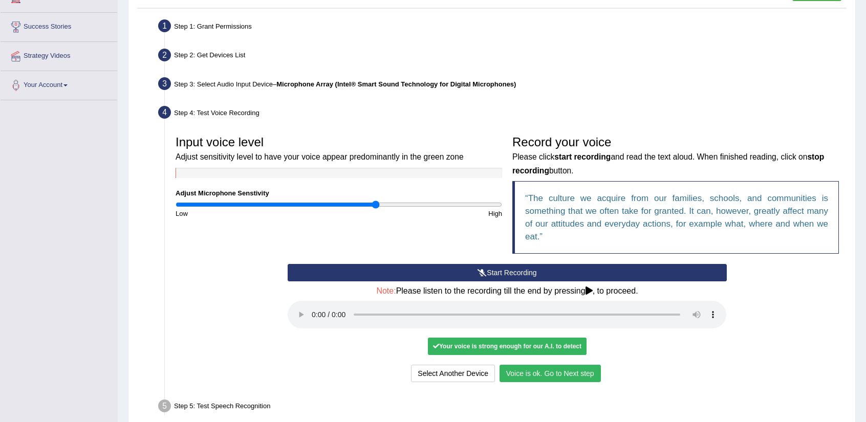
click at [574, 375] on button "Voice is ok. Go to Next step" at bounding box center [549, 373] width 101 height 17
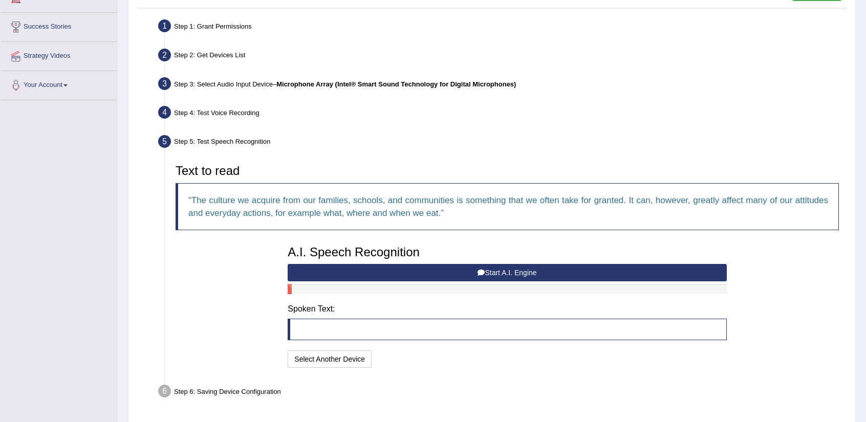
click at [437, 274] on button "Start A.I. Engine" at bounding box center [506, 272] width 438 height 17
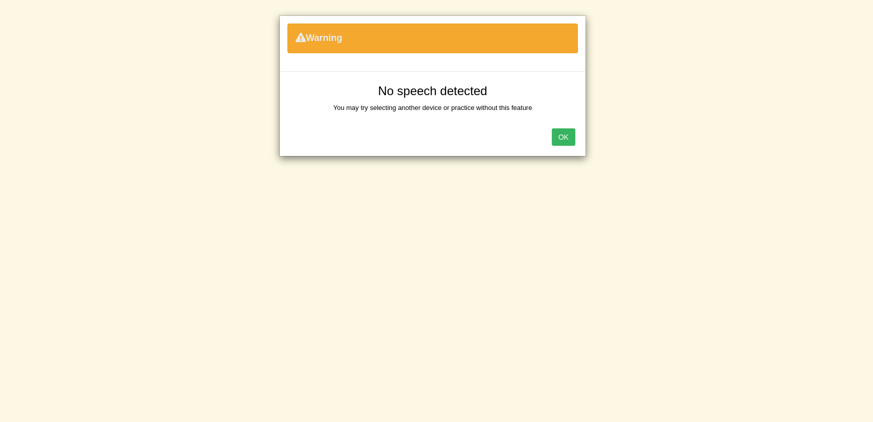
click at [569, 137] on button "OK" at bounding box center [564, 136] width 24 height 17
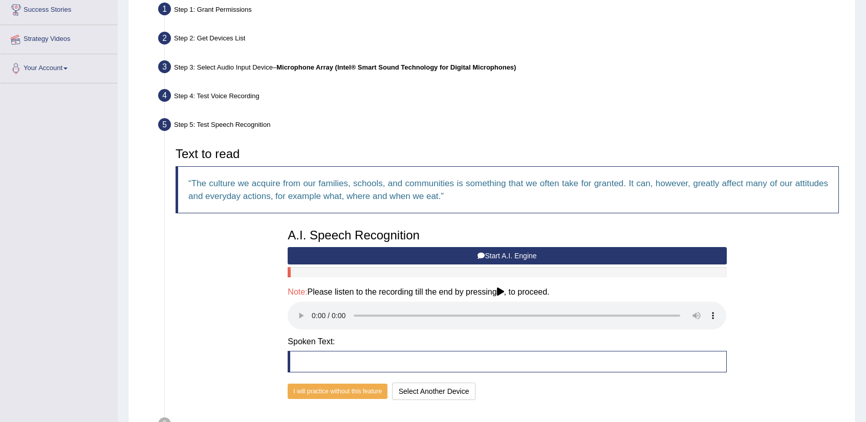
scroll to position [0, 0]
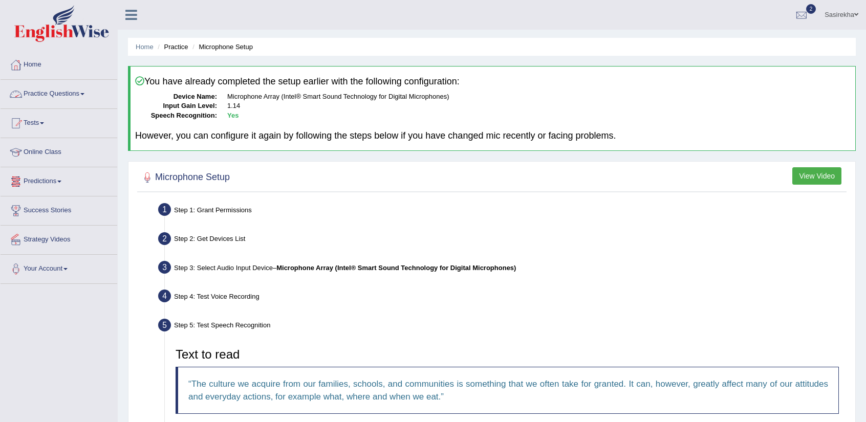
click at [64, 103] on link "Practice Questions" at bounding box center [59, 93] width 117 height 26
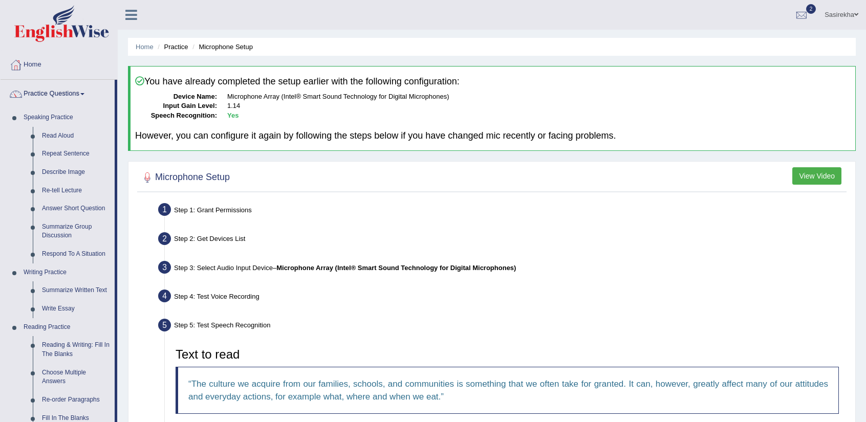
click at [66, 95] on link "Practice Questions" at bounding box center [58, 93] width 114 height 26
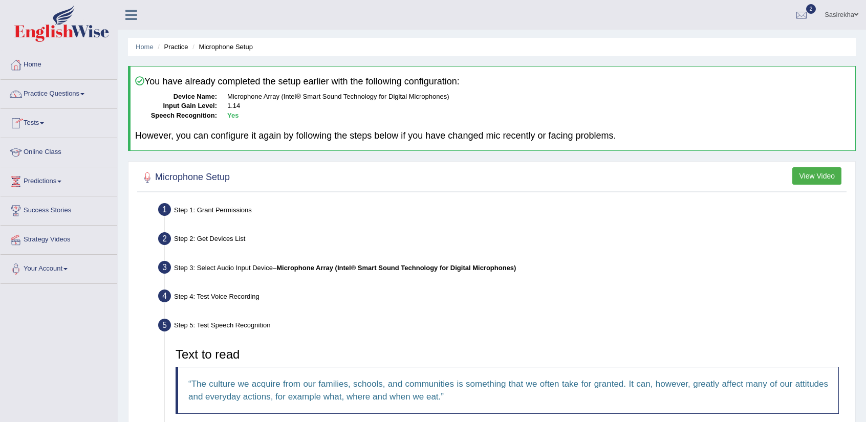
click at [48, 129] on link "Tests" at bounding box center [59, 122] width 117 height 26
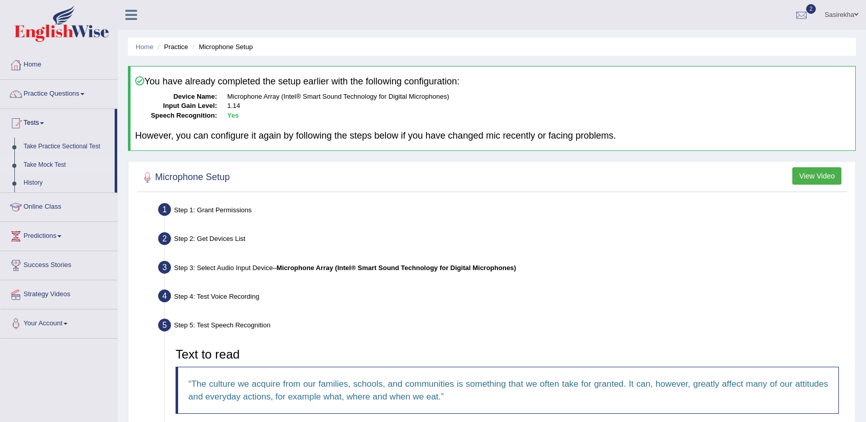
click at [58, 165] on link "Take Mock Test" at bounding box center [67, 165] width 96 height 18
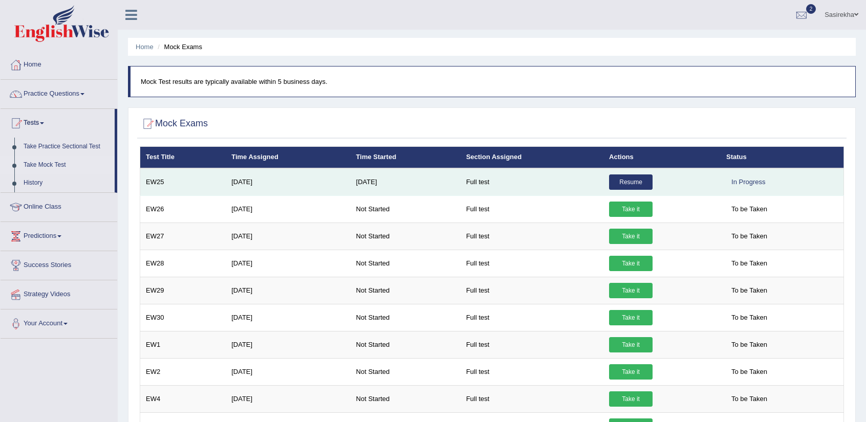
click at [629, 180] on link "Resume" at bounding box center [630, 181] width 43 height 15
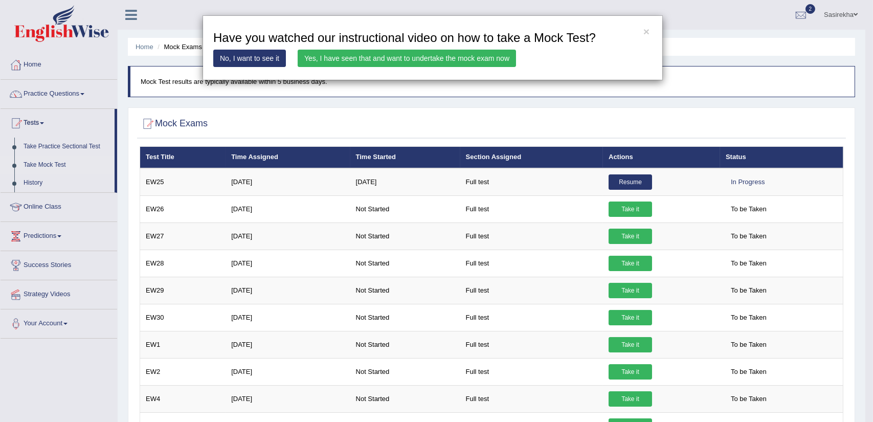
click at [455, 55] on link "Yes, I have seen that and want to undertake the mock exam now" at bounding box center [407, 58] width 218 height 17
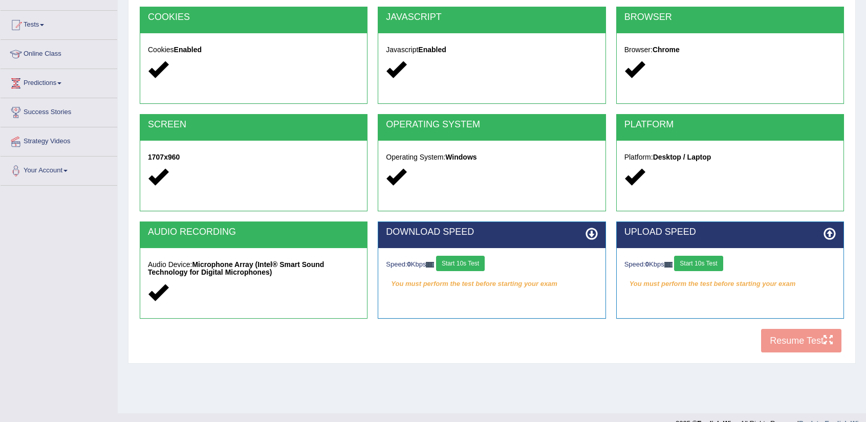
scroll to position [100, 0]
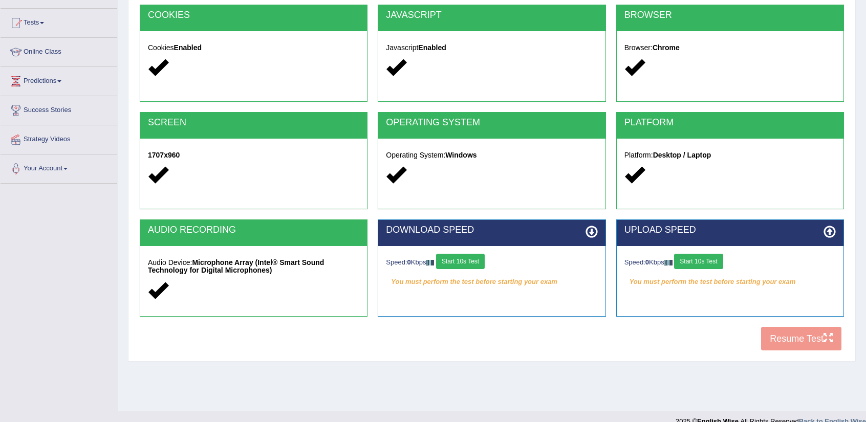
click at [479, 264] on button "Start 10s Test" at bounding box center [460, 261] width 49 height 15
click at [695, 261] on button "Start 10s Test" at bounding box center [698, 261] width 49 height 15
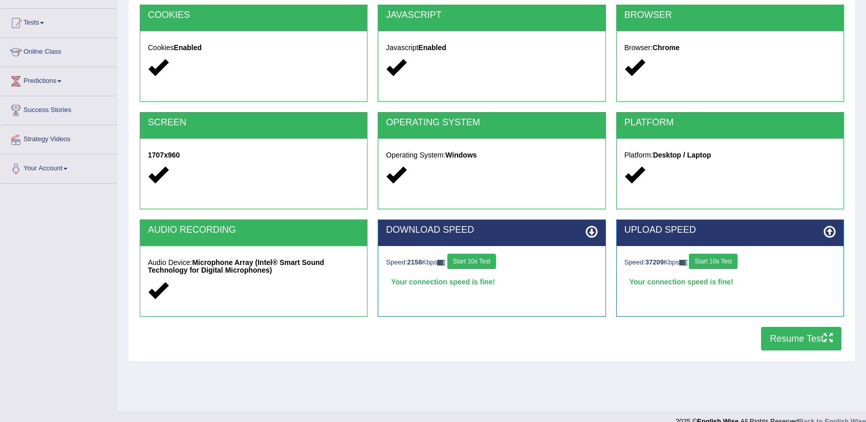
click at [787, 338] on button "Resume Test" at bounding box center [801, 339] width 80 height 24
